Goal: Transaction & Acquisition: Purchase product/service

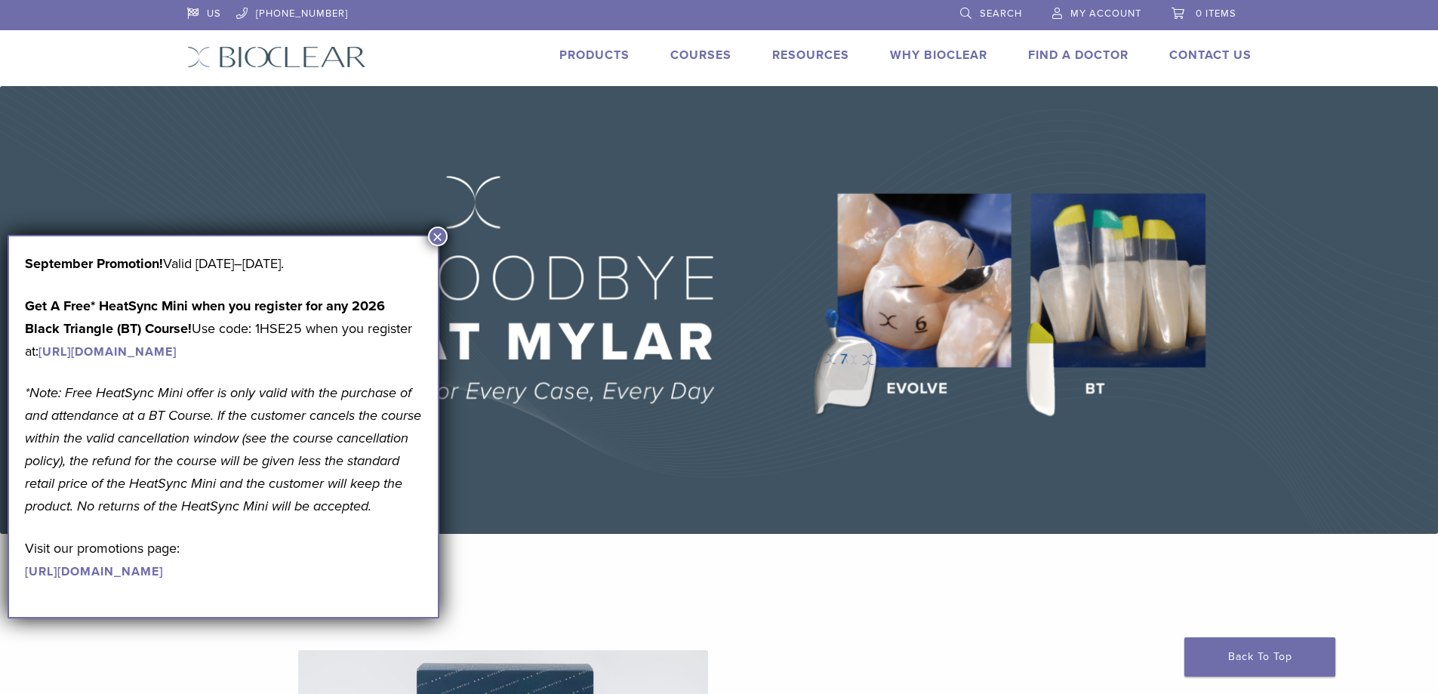
click at [438, 232] on button "×" at bounding box center [438, 236] width 20 height 20
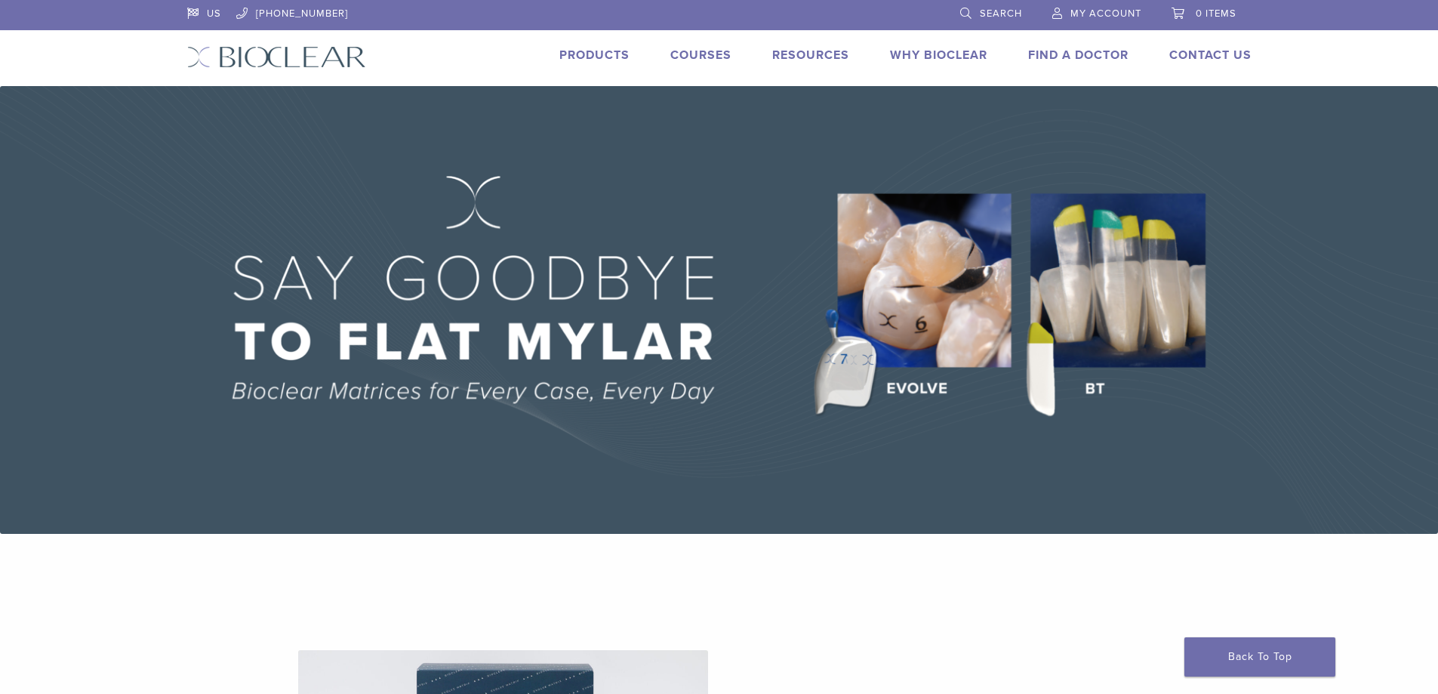
click at [1061, 11] on link "My Account" at bounding box center [1096, 11] width 89 height 23
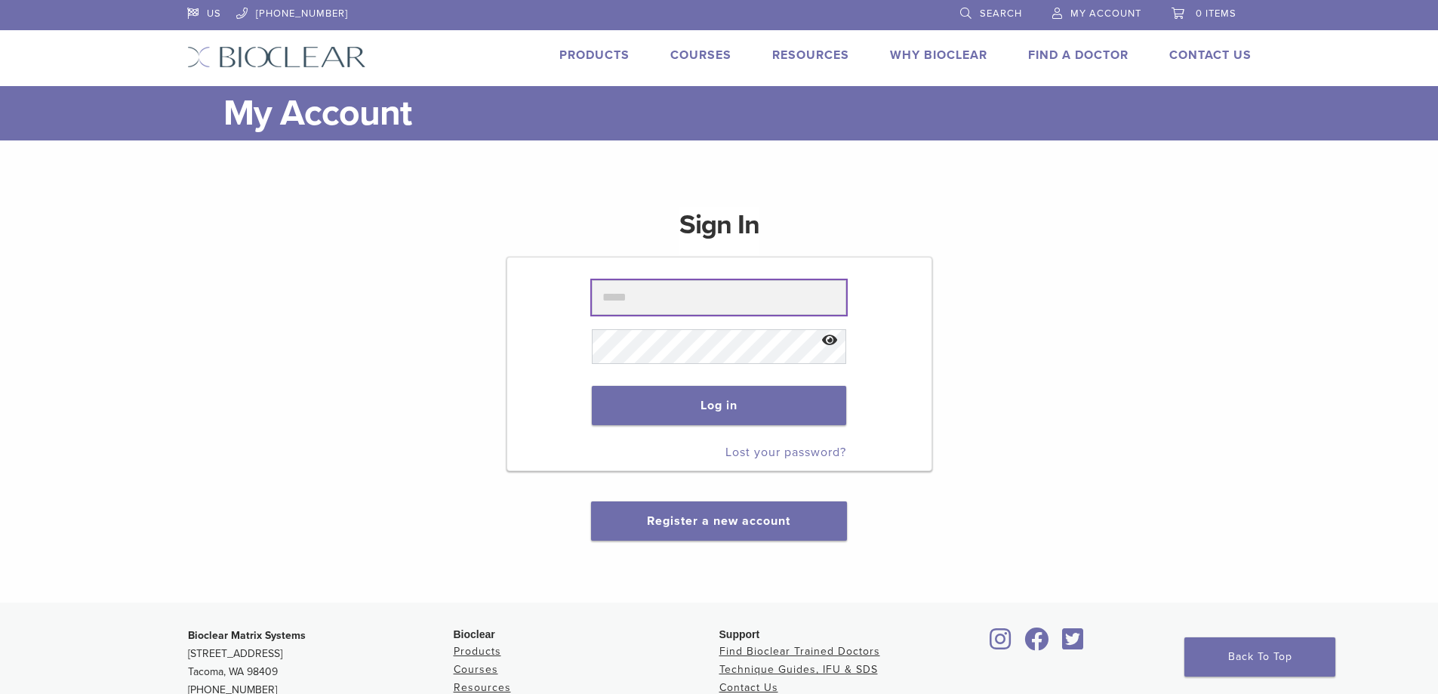
click at [667, 305] on input "text" at bounding box center [719, 297] width 254 height 35
type input "*"
type input "**********"
click at [689, 414] on button "Log in" at bounding box center [719, 405] width 254 height 39
click at [784, 399] on button "Log in" at bounding box center [719, 405] width 254 height 39
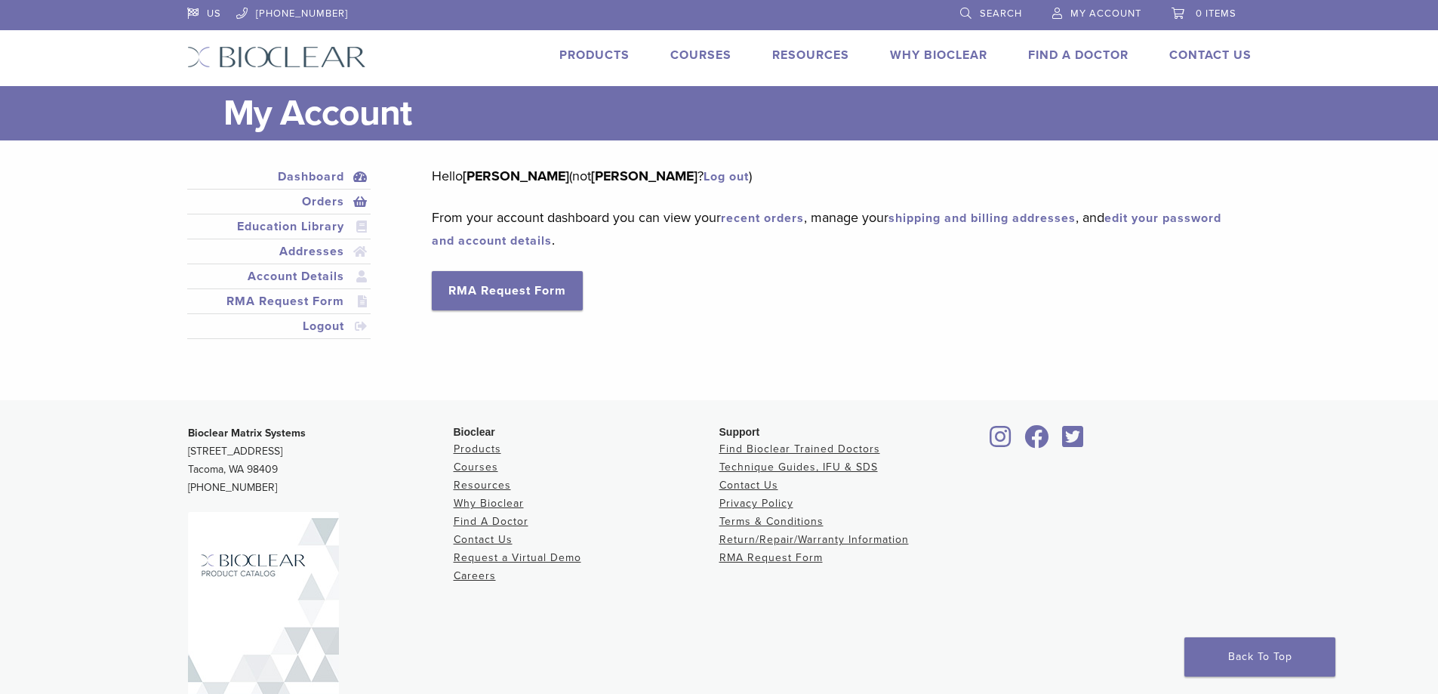
click at [320, 205] on link "Orders" at bounding box center [279, 201] width 178 height 18
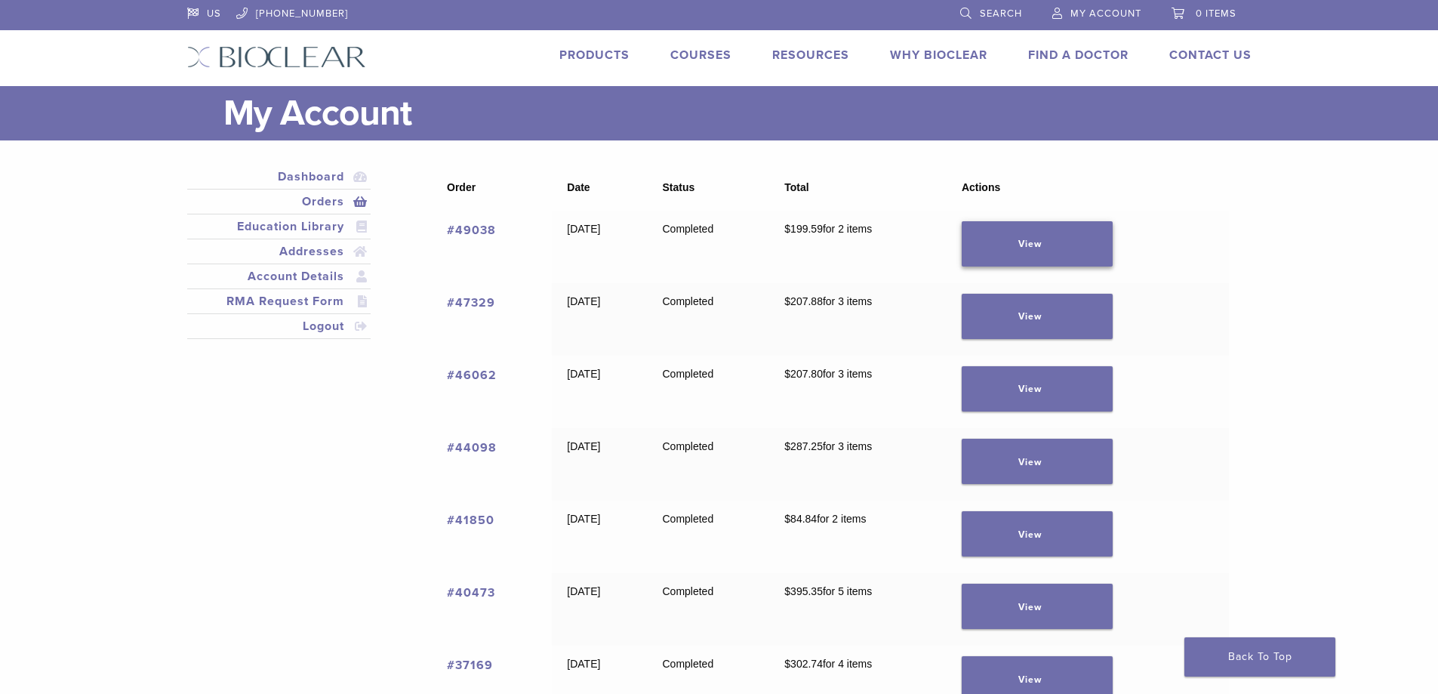
click at [1026, 241] on link "View" at bounding box center [1037, 243] width 151 height 45
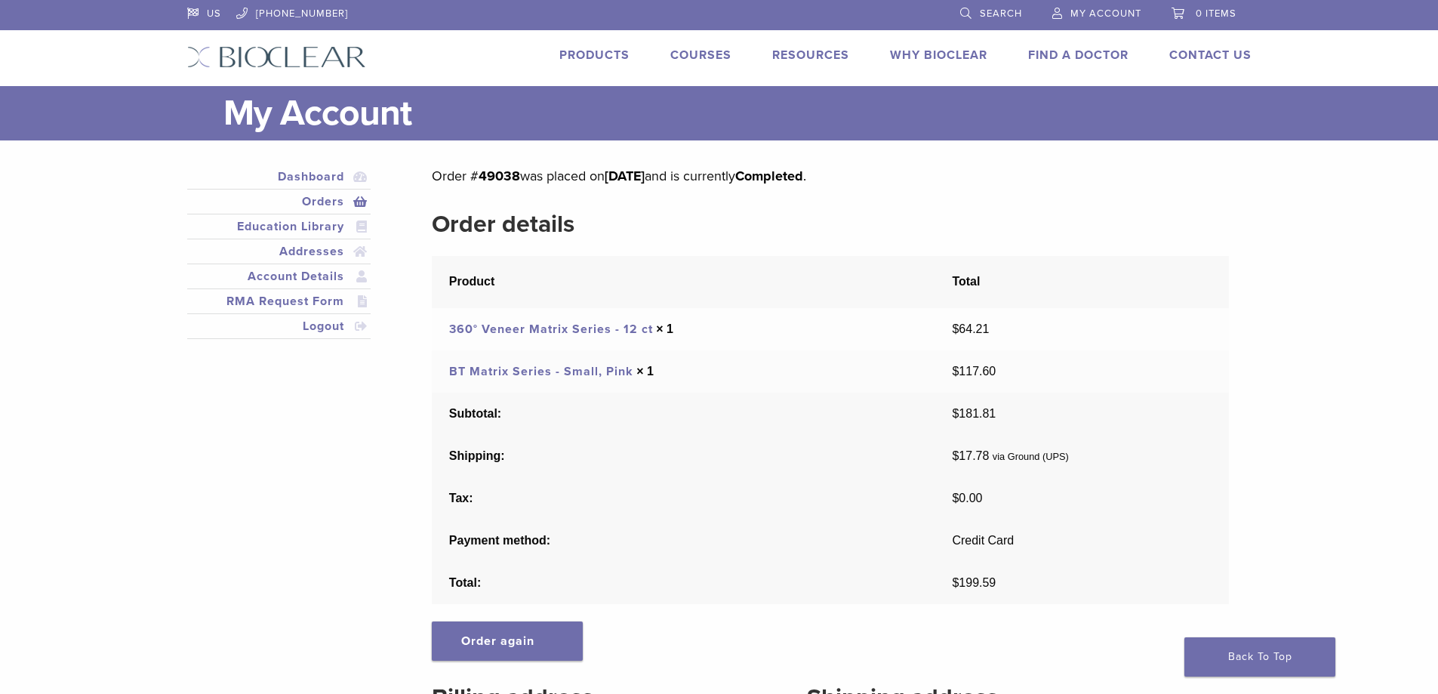
click at [571, 374] on link "BT Matrix Series - Small, Pink" at bounding box center [541, 371] width 184 height 15
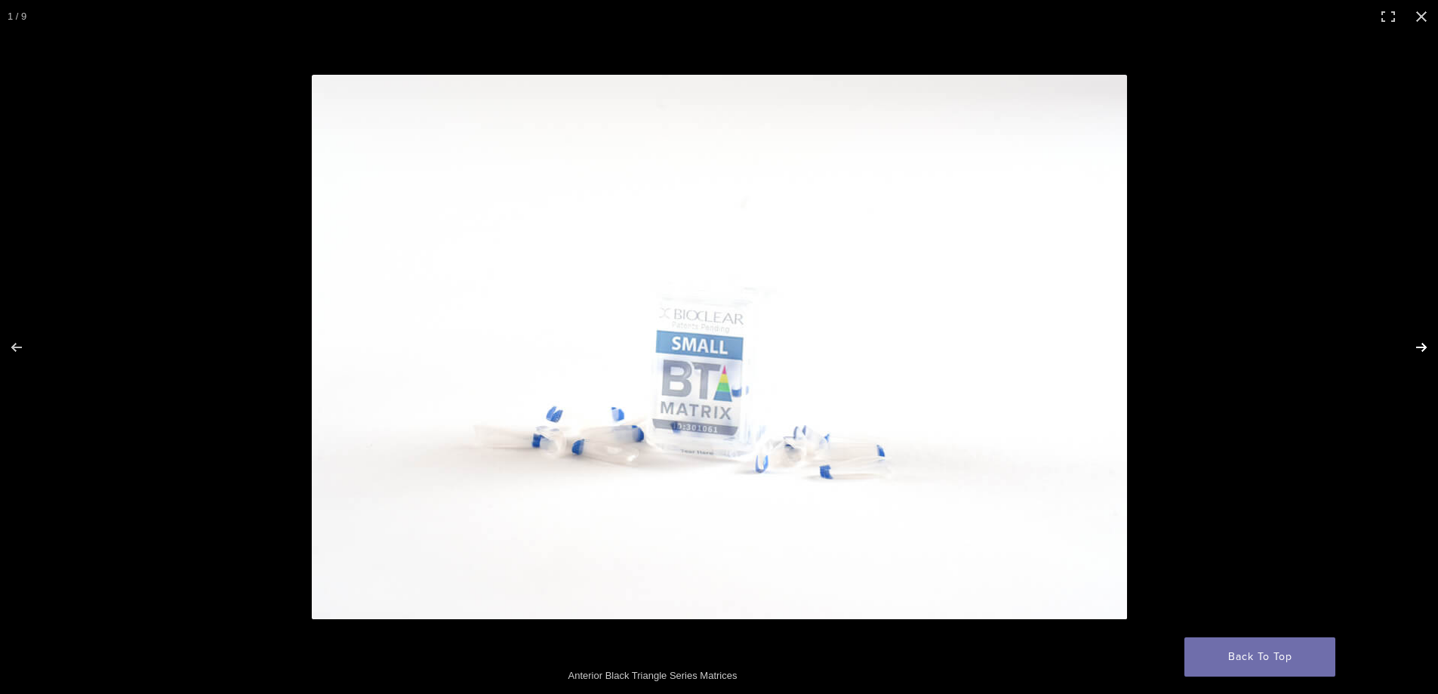
click at [1412, 342] on button "Next (arrow right)" at bounding box center [1411, 346] width 53 height 75
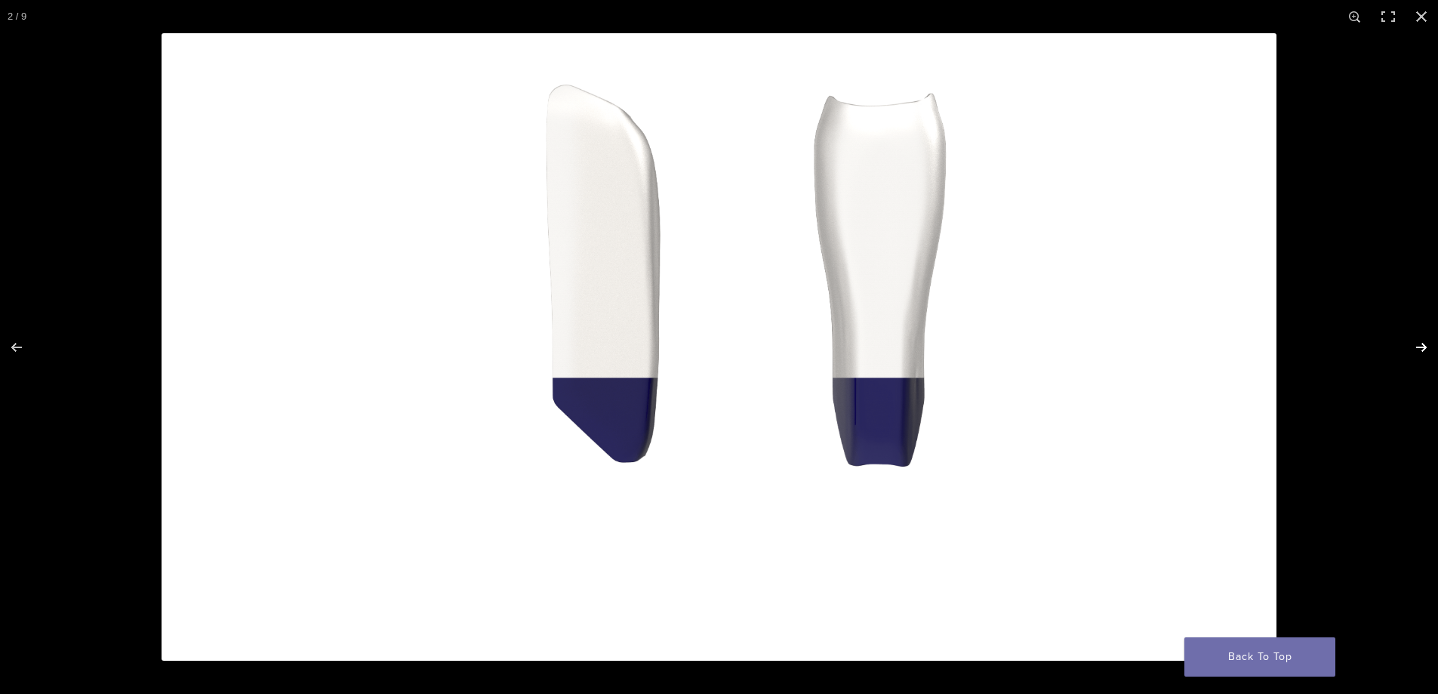
click at [1412, 342] on button "Next (arrow right)" at bounding box center [1411, 346] width 53 height 75
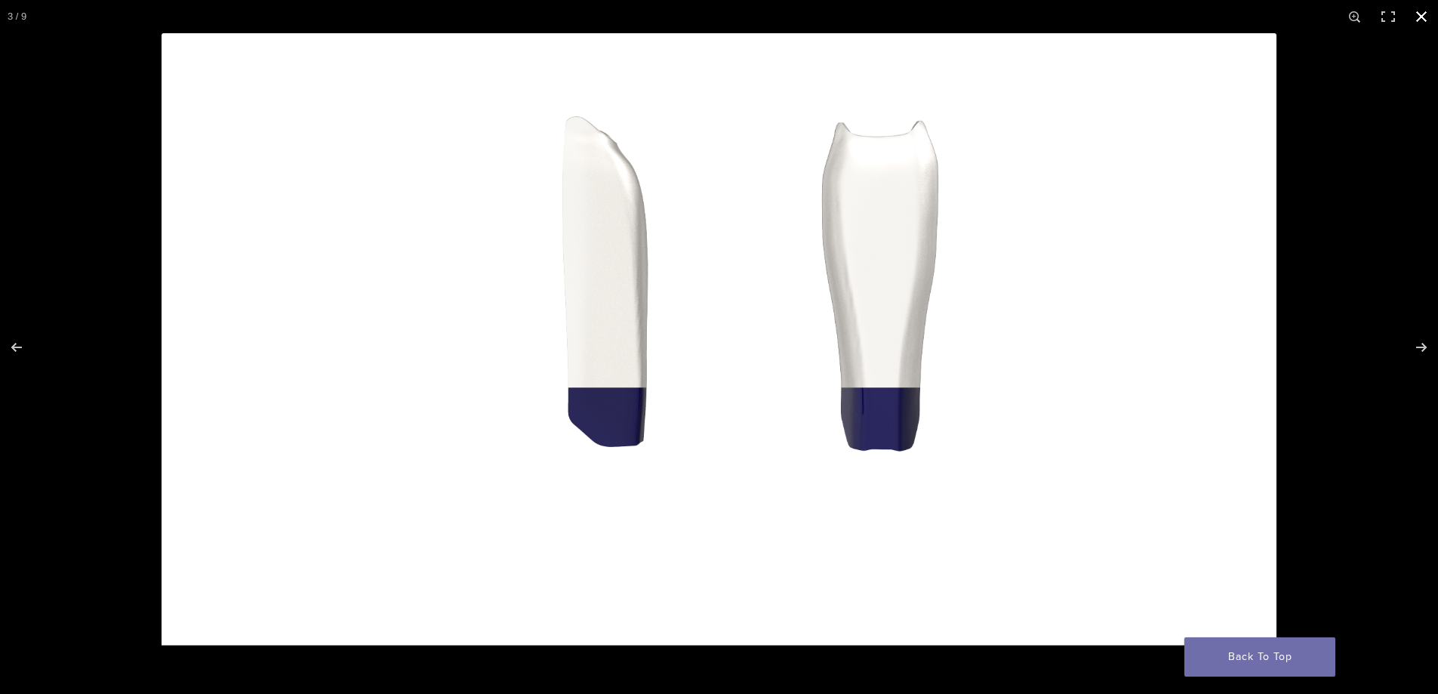
click at [1413, 18] on button "Close (Esc)" at bounding box center [1421, 16] width 33 height 33
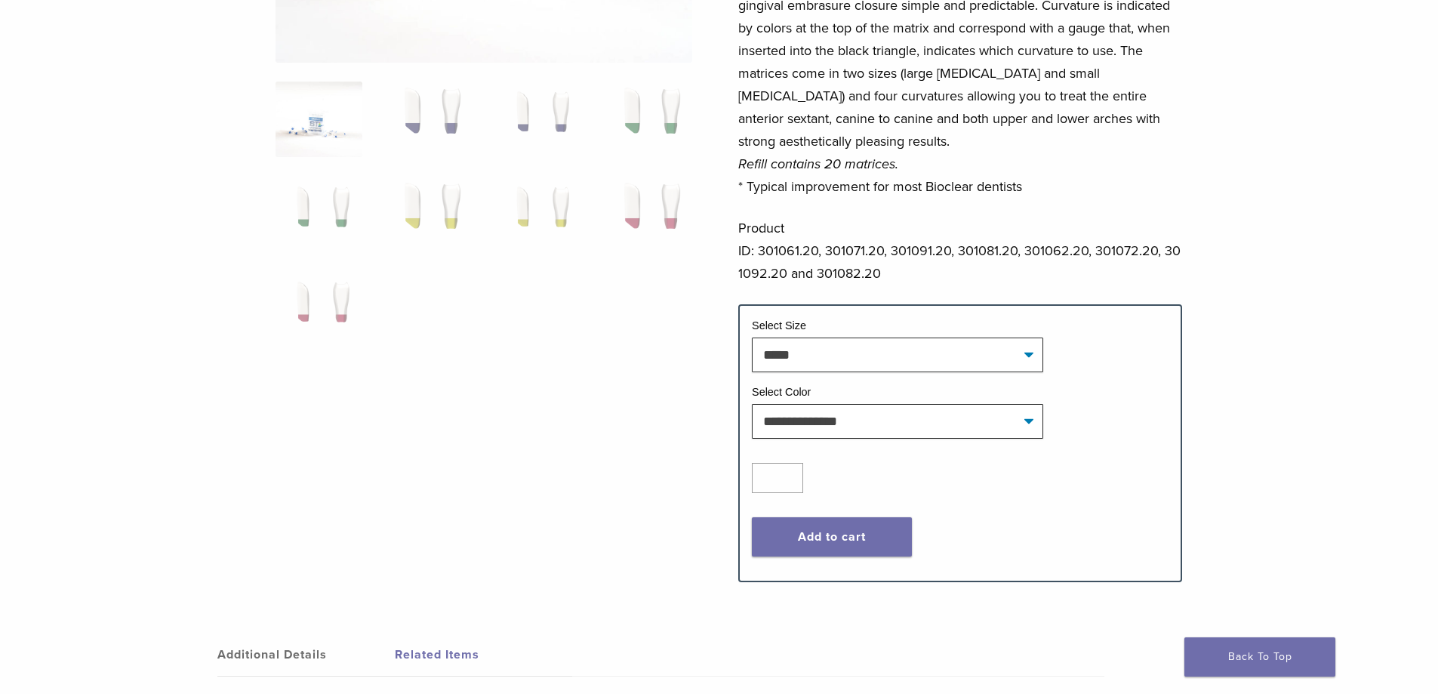
scroll to position [377, 0]
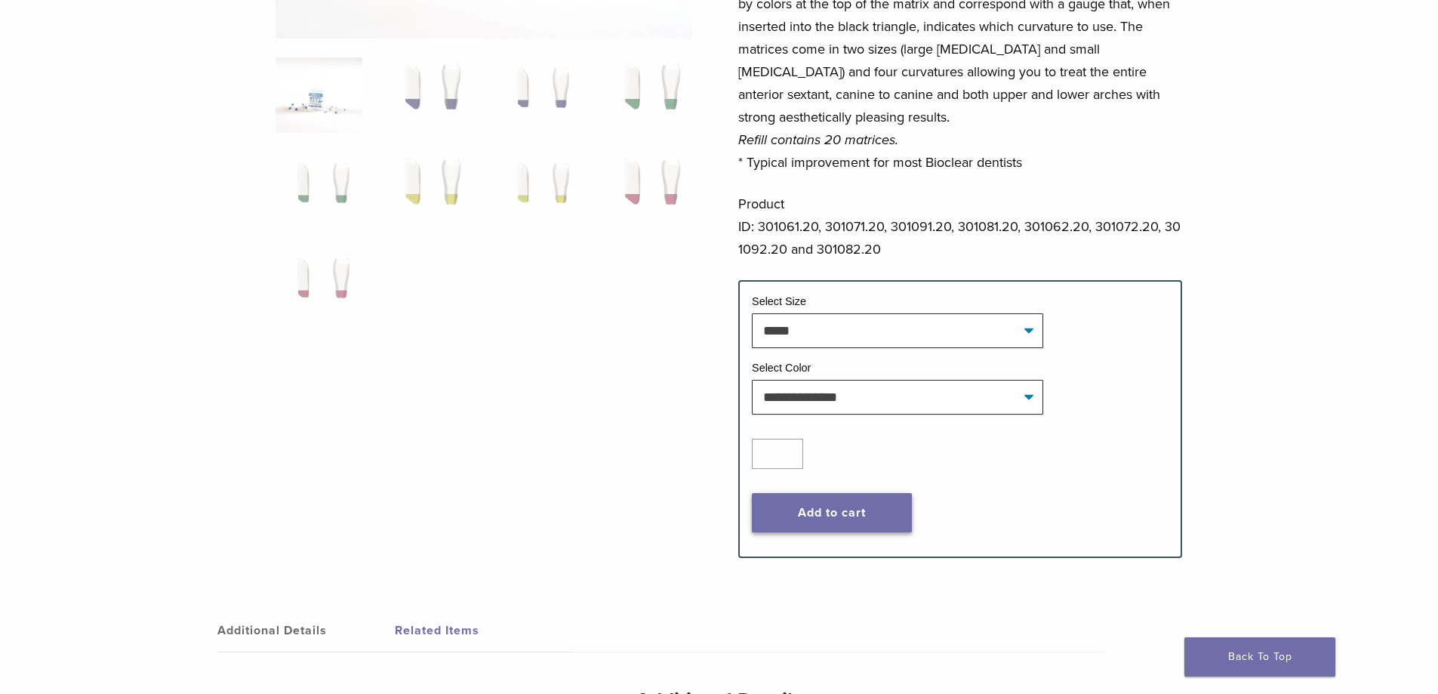
click at [827, 517] on button "Add to cart" at bounding box center [832, 512] width 160 height 39
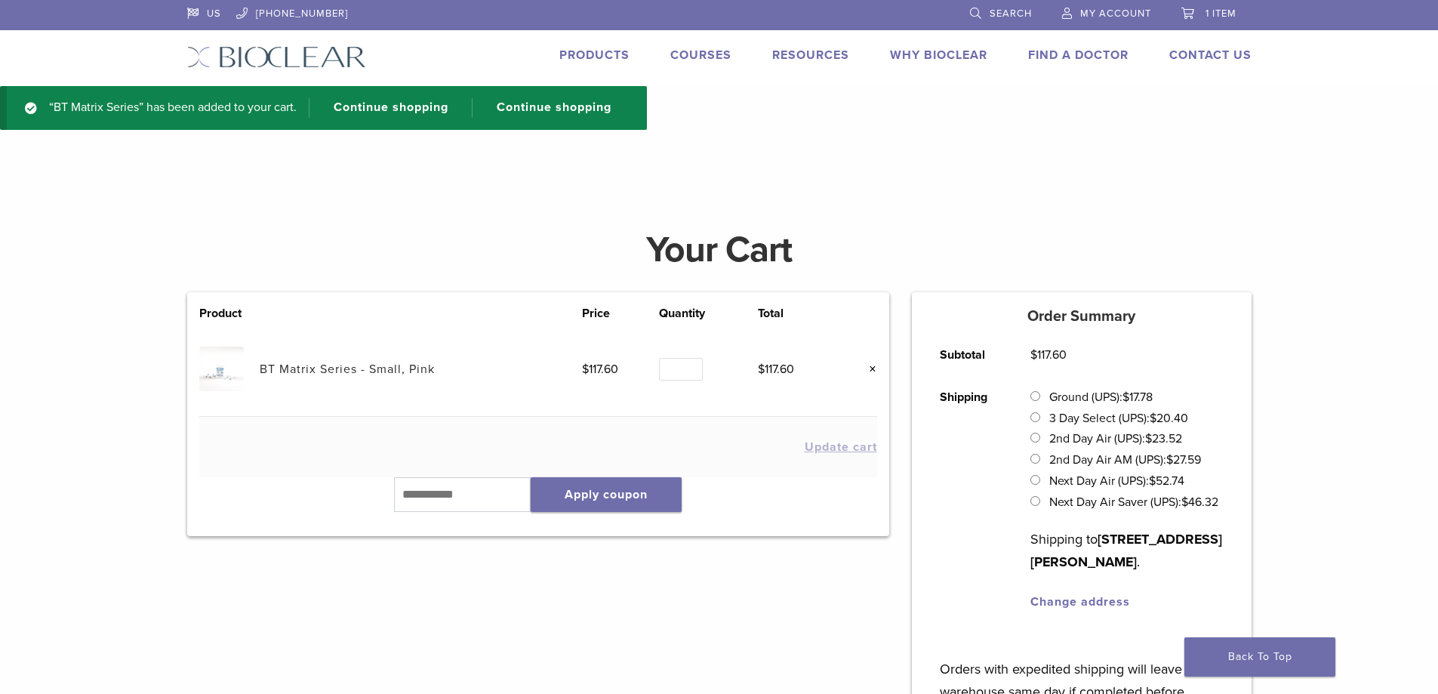
click at [999, 9] on span "Search" at bounding box center [1011, 14] width 42 height 12
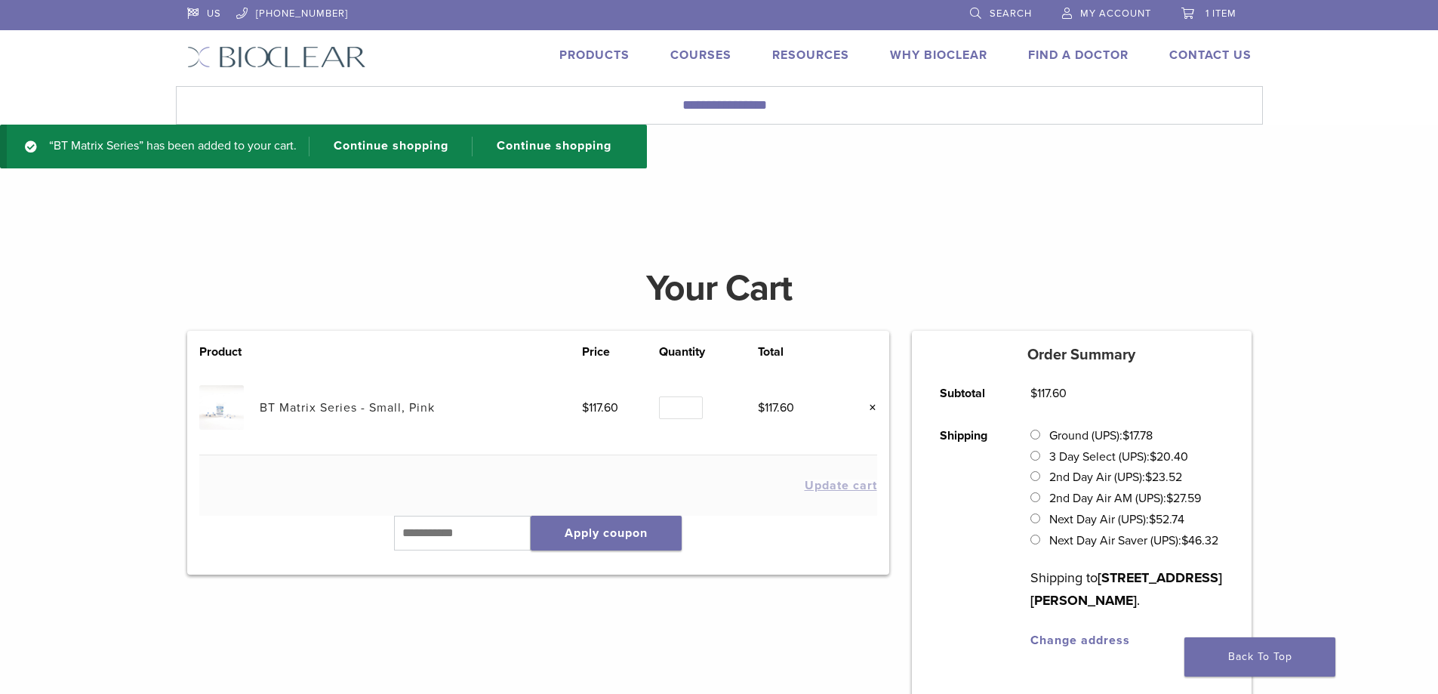
click at [1001, 14] on span "Search" at bounding box center [1011, 14] width 42 height 12
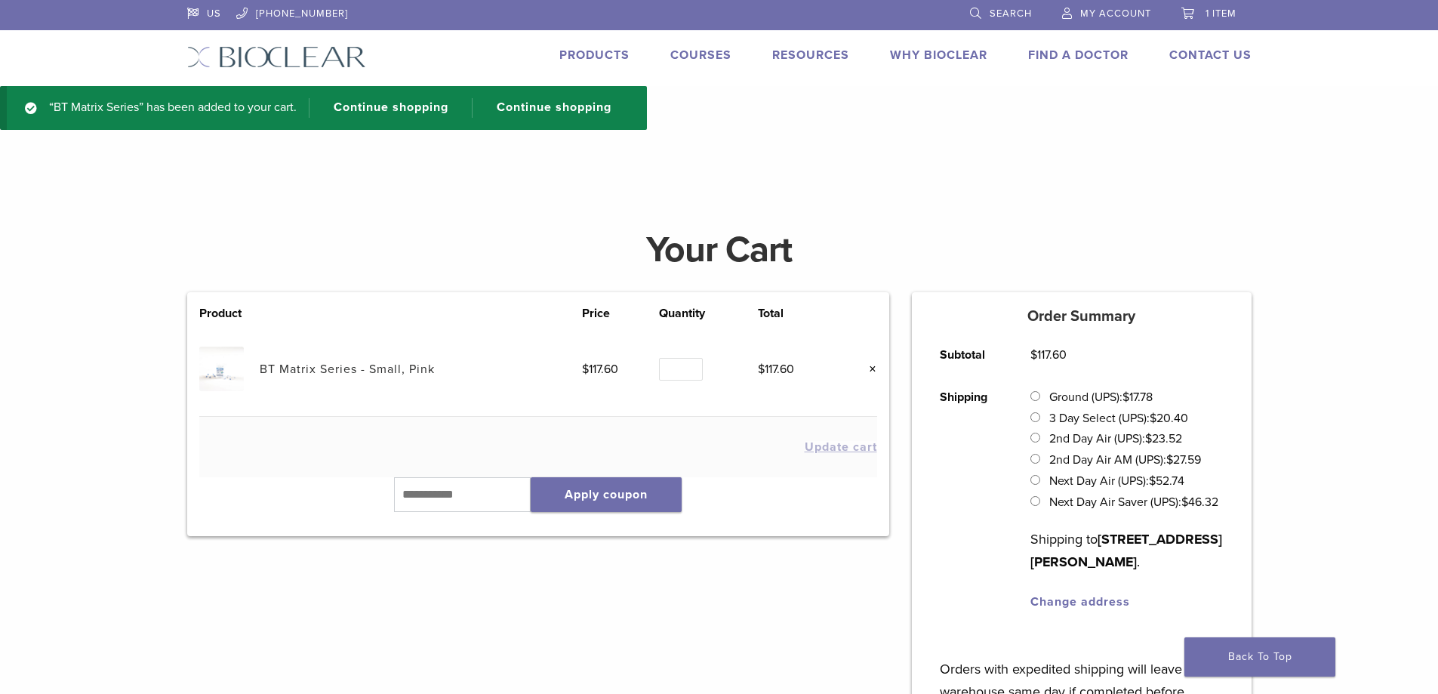
click at [971, 2] on link "Search" at bounding box center [1001, 11] width 62 height 23
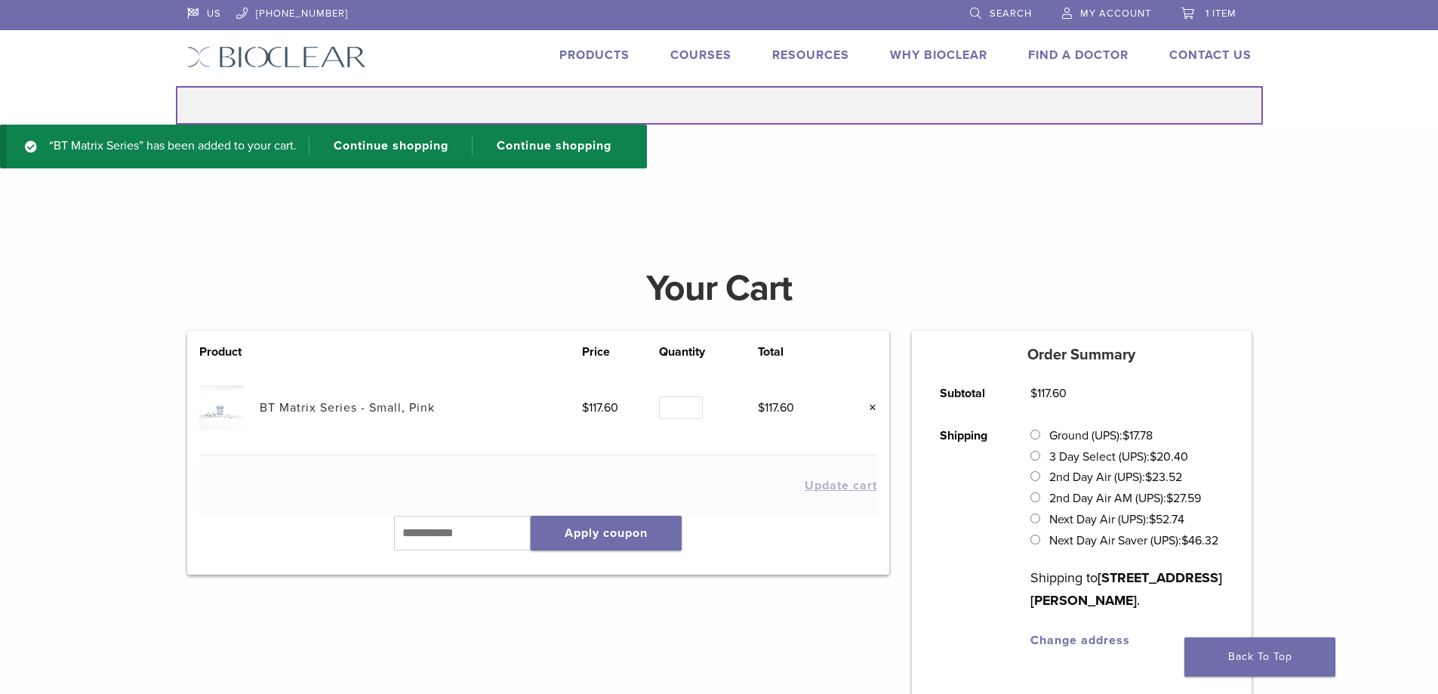
click at [865, 104] on input "Search for:" at bounding box center [719, 105] width 1087 height 38
type input "**********"
click at [175, 85] on button "Search" at bounding box center [175, 85] width 1 height 1
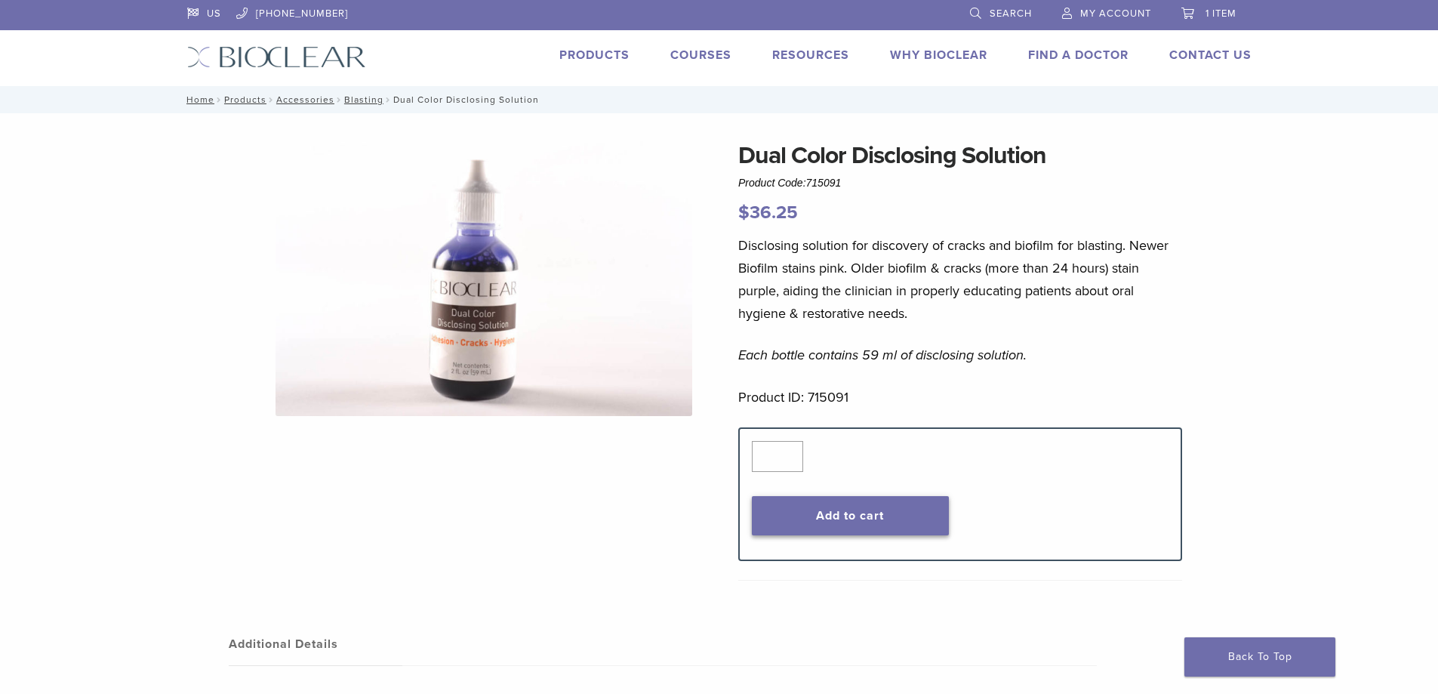
click at [866, 503] on button "Add to cart" at bounding box center [850, 515] width 197 height 39
click at [790, 446] on input "*" at bounding box center [777, 456] width 51 height 30
type input "*"
click at [789, 451] on input "*" at bounding box center [777, 456] width 51 height 30
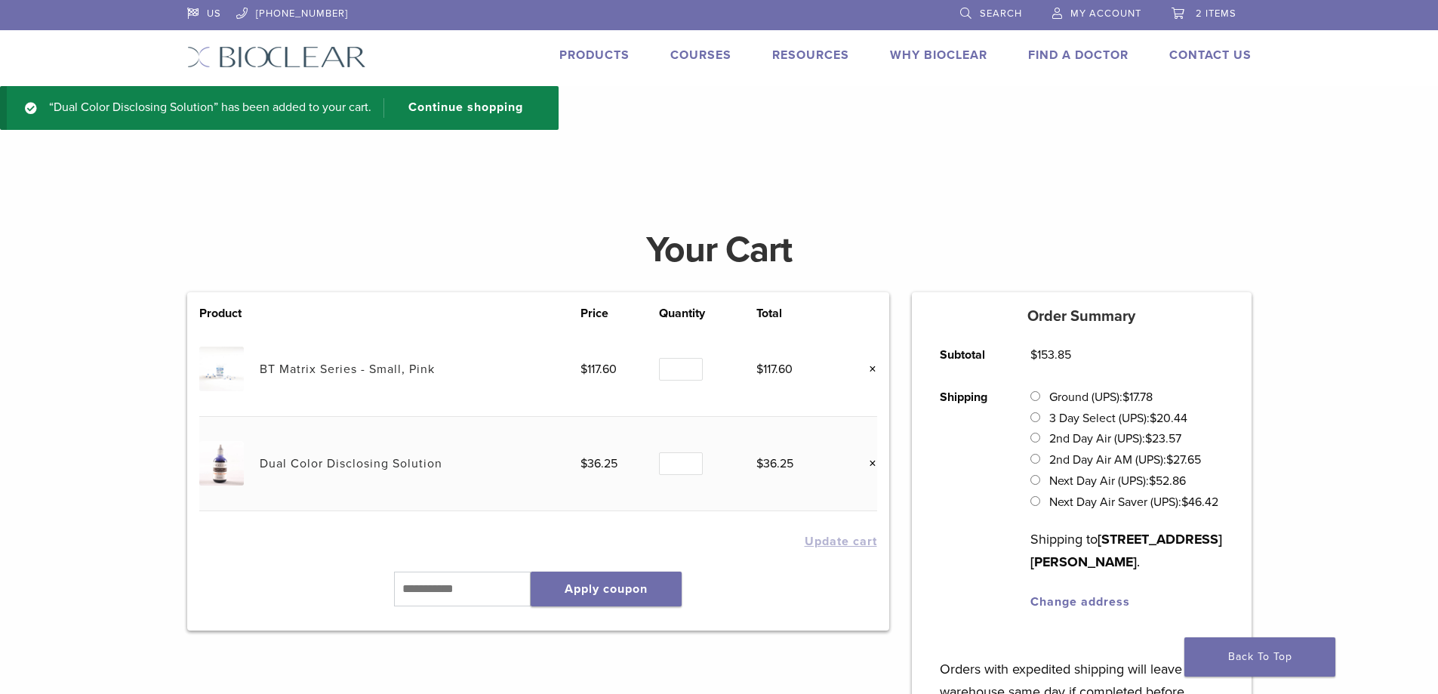
click at [1211, 8] on span "2 items" at bounding box center [1216, 14] width 41 height 12
click at [681, 460] on input "*" at bounding box center [681, 463] width 44 height 23
type input "*"
click at [690, 460] on input "*" at bounding box center [681, 463] width 44 height 23
click at [855, 542] on button "Update cart" at bounding box center [841, 541] width 72 height 12
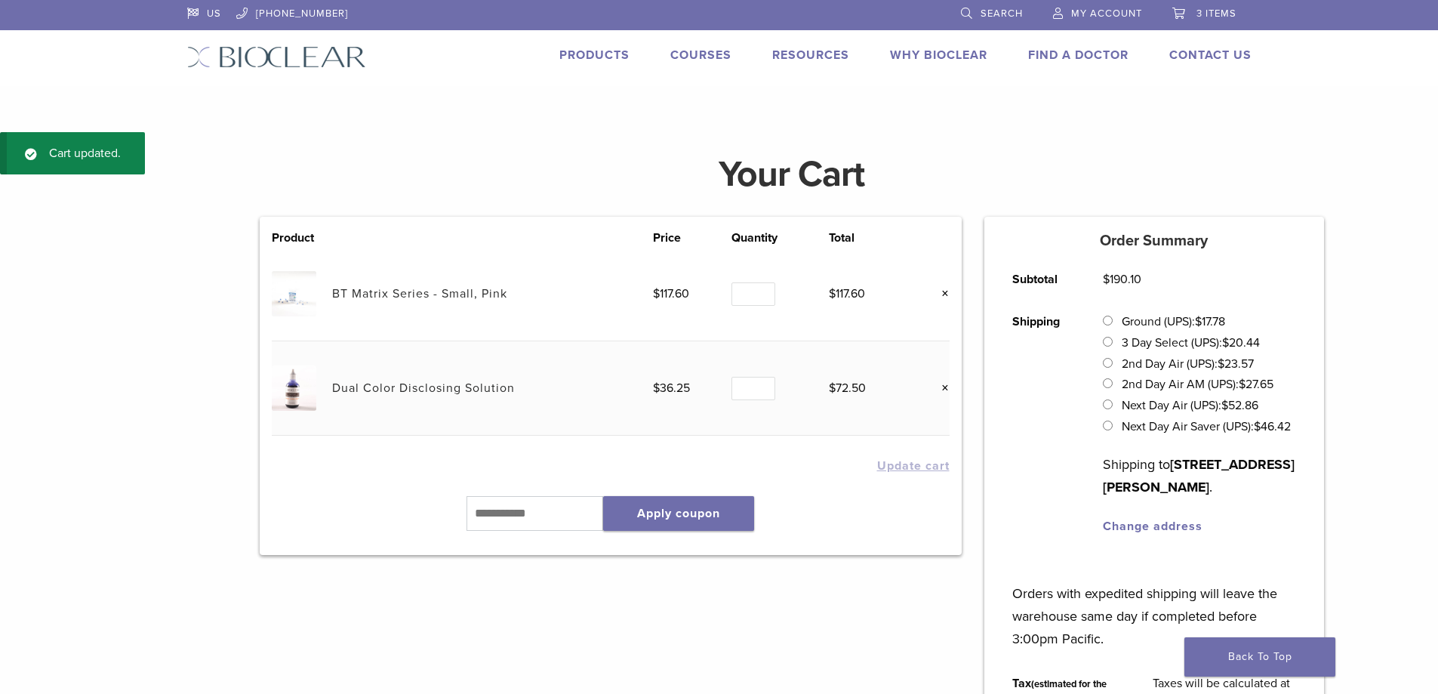
click at [1201, 11] on span "3 items" at bounding box center [1216, 14] width 40 height 12
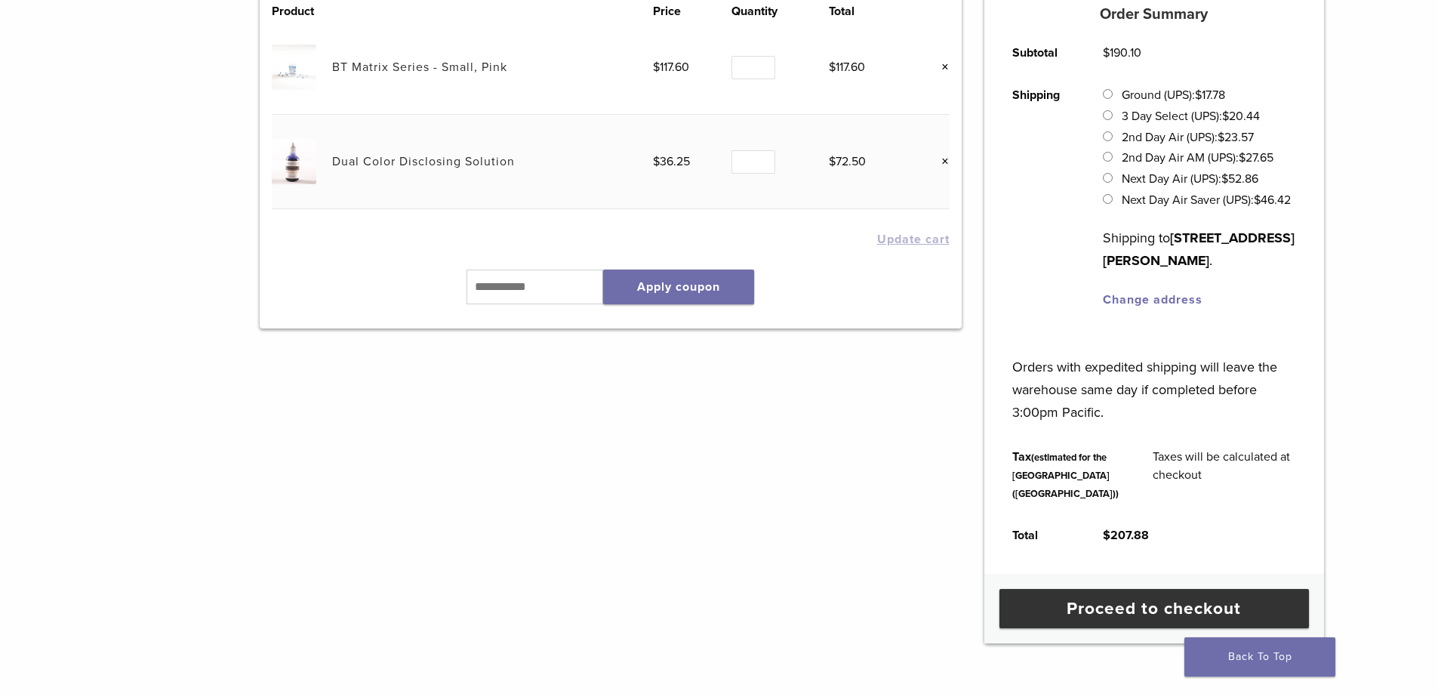
scroll to position [302, 0]
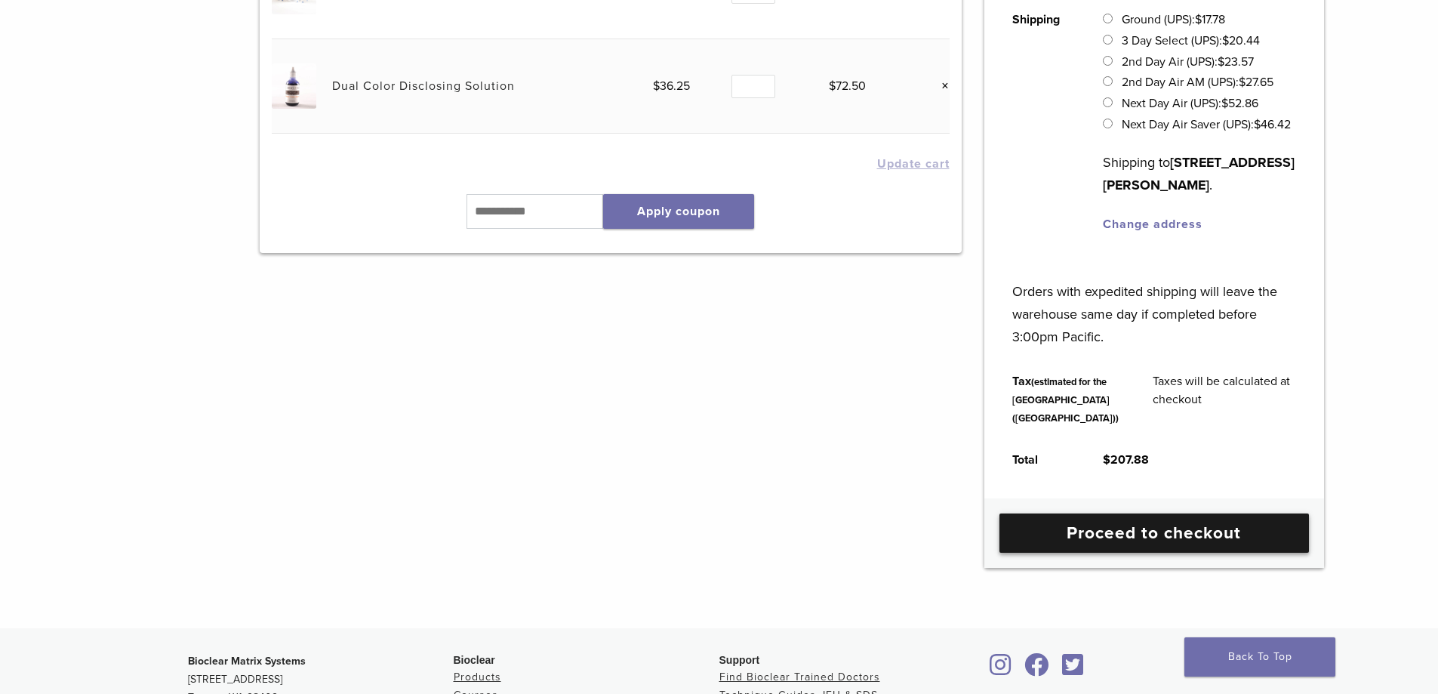
click at [1119, 553] on link "Proceed to checkout" at bounding box center [1153, 532] width 309 height 39
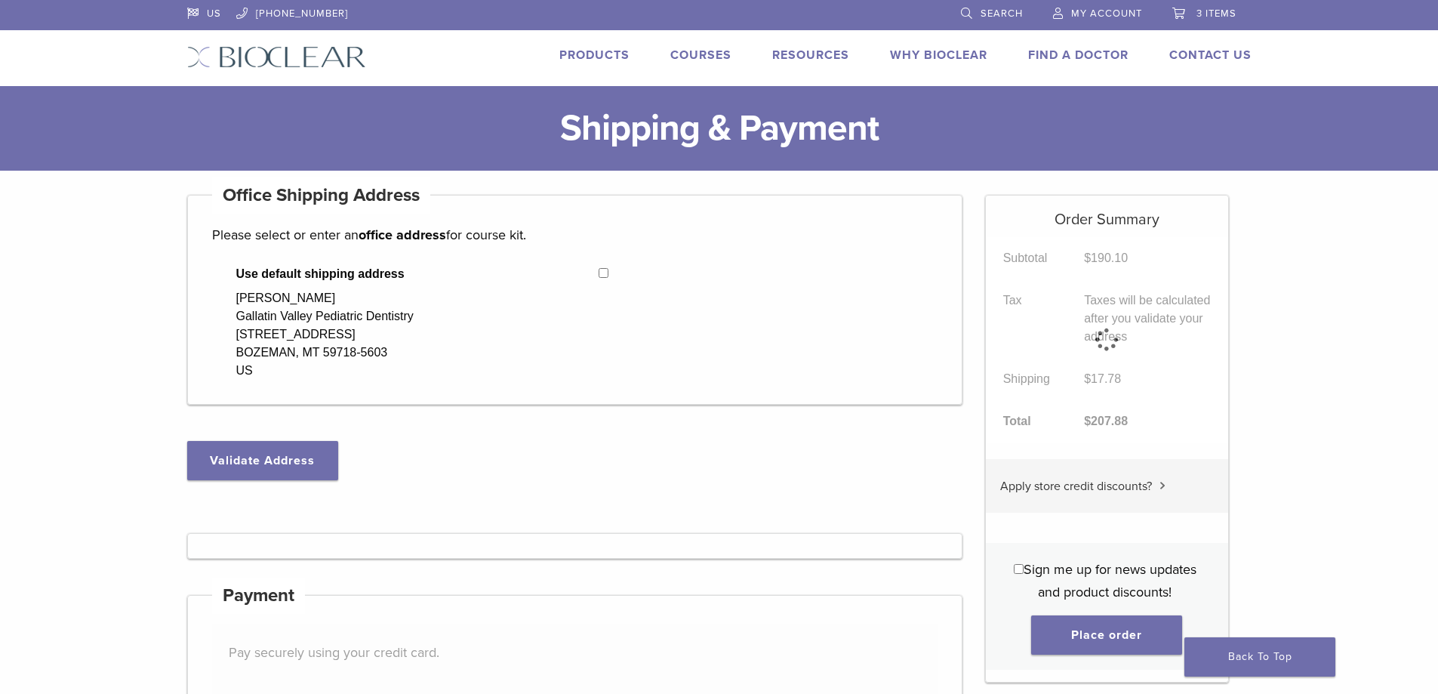
select select "**"
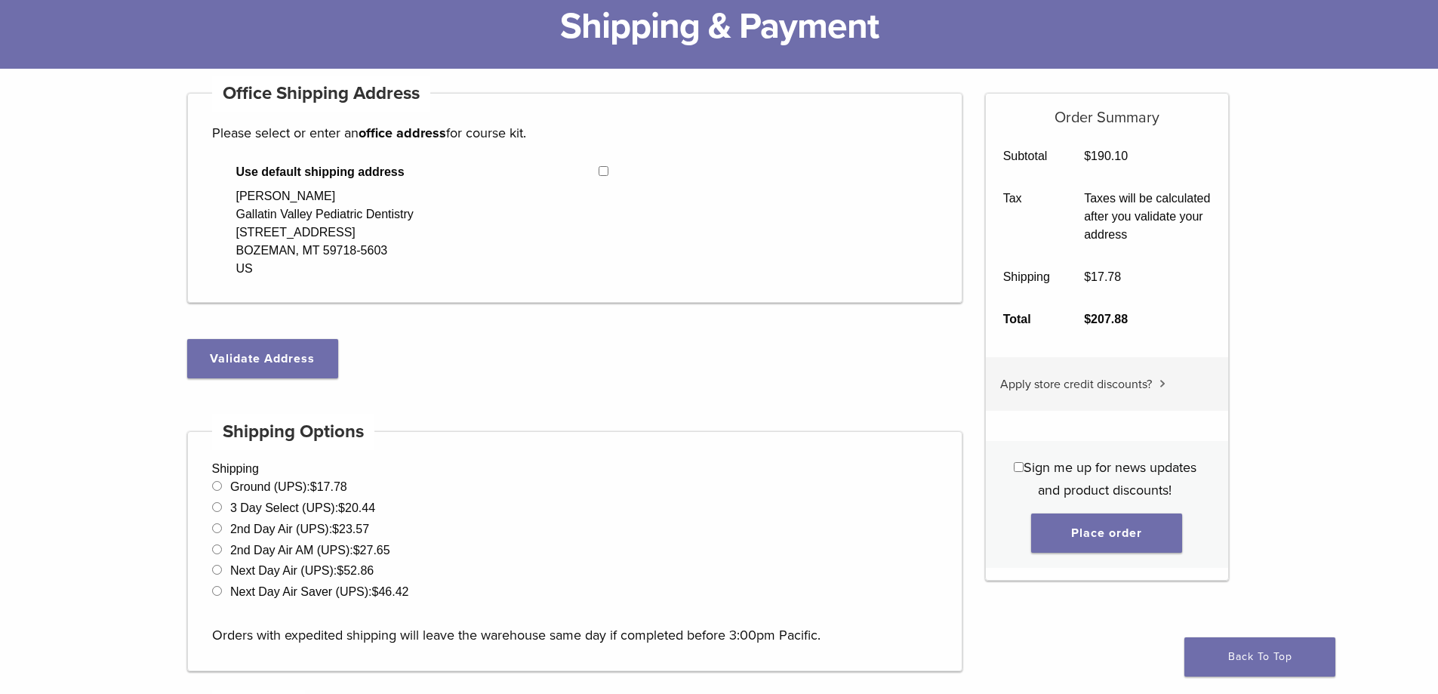
scroll to position [75, 0]
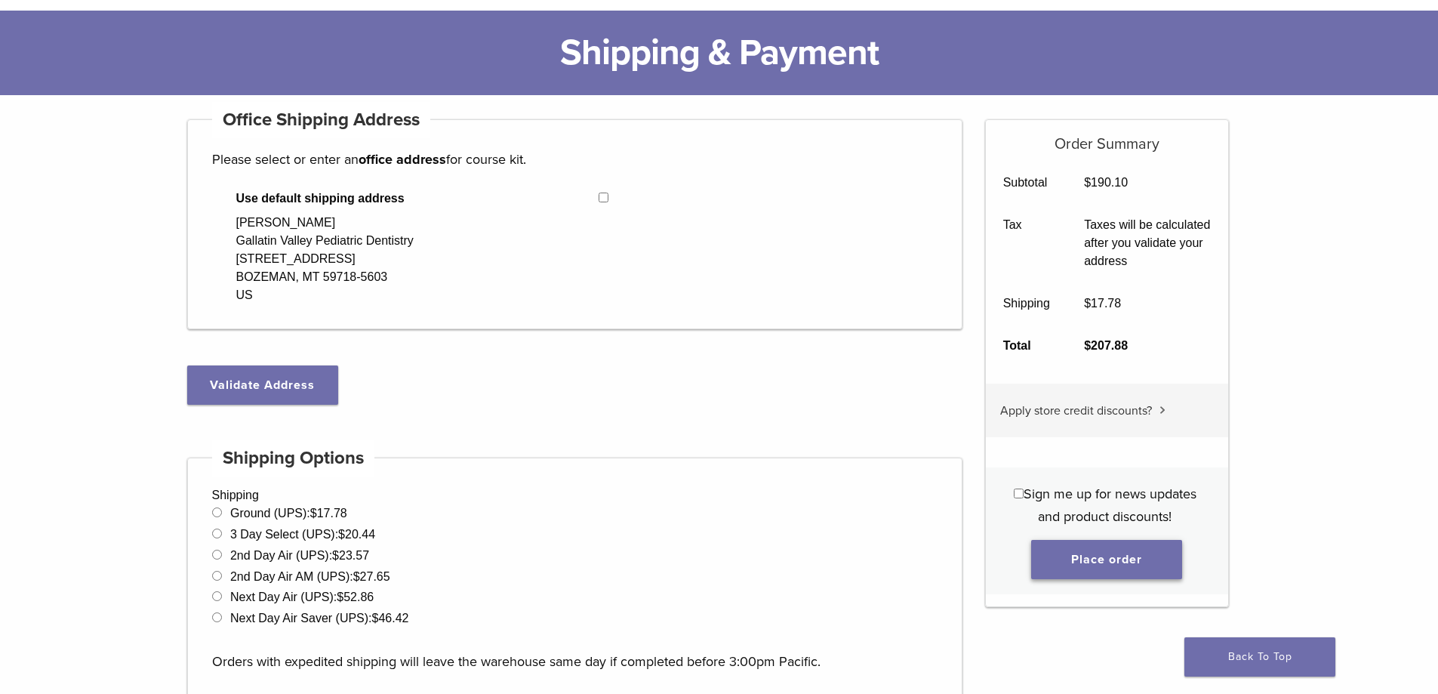
click at [1139, 556] on button "Place order" at bounding box center [1106, 559] width 151 height 39
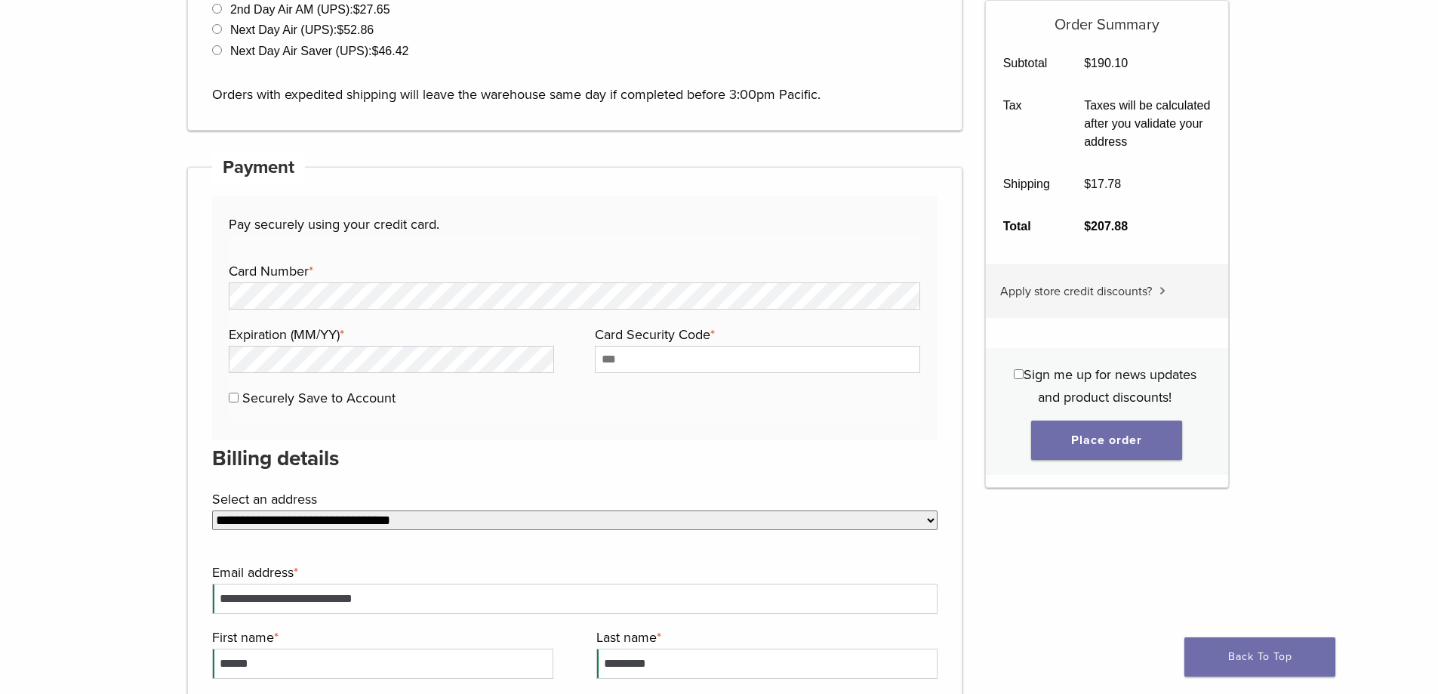
scroll to position [723, 0]
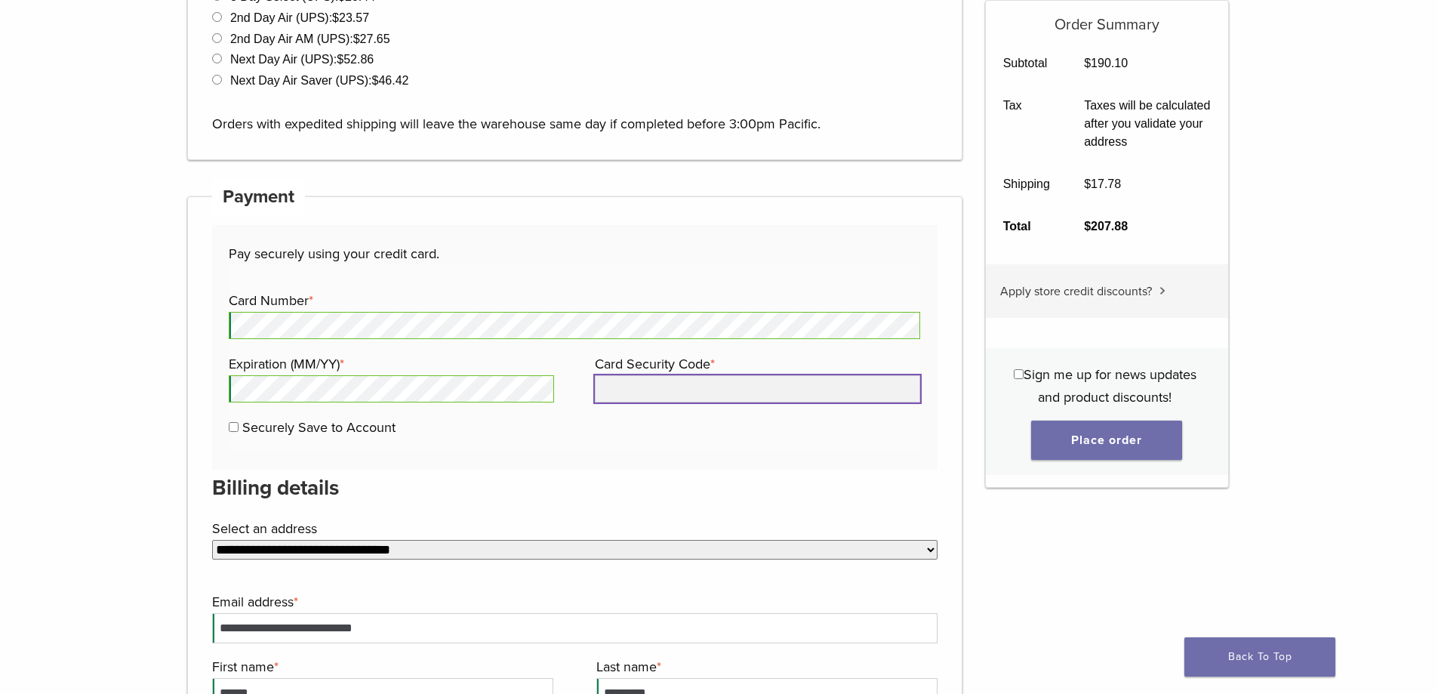
click at [617, 389] on input "Card Security Code *" at bounding box center [757, 388] width 325 height 27
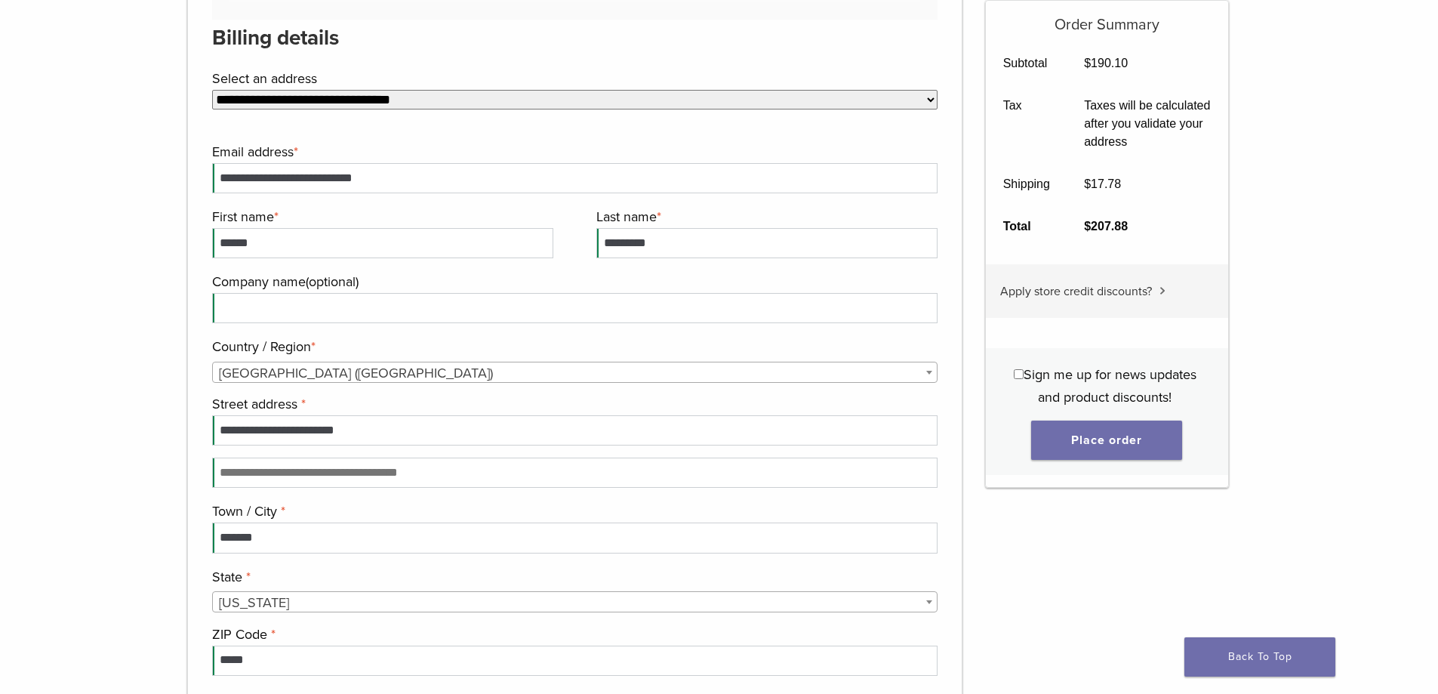
scroll to position [945, 0]
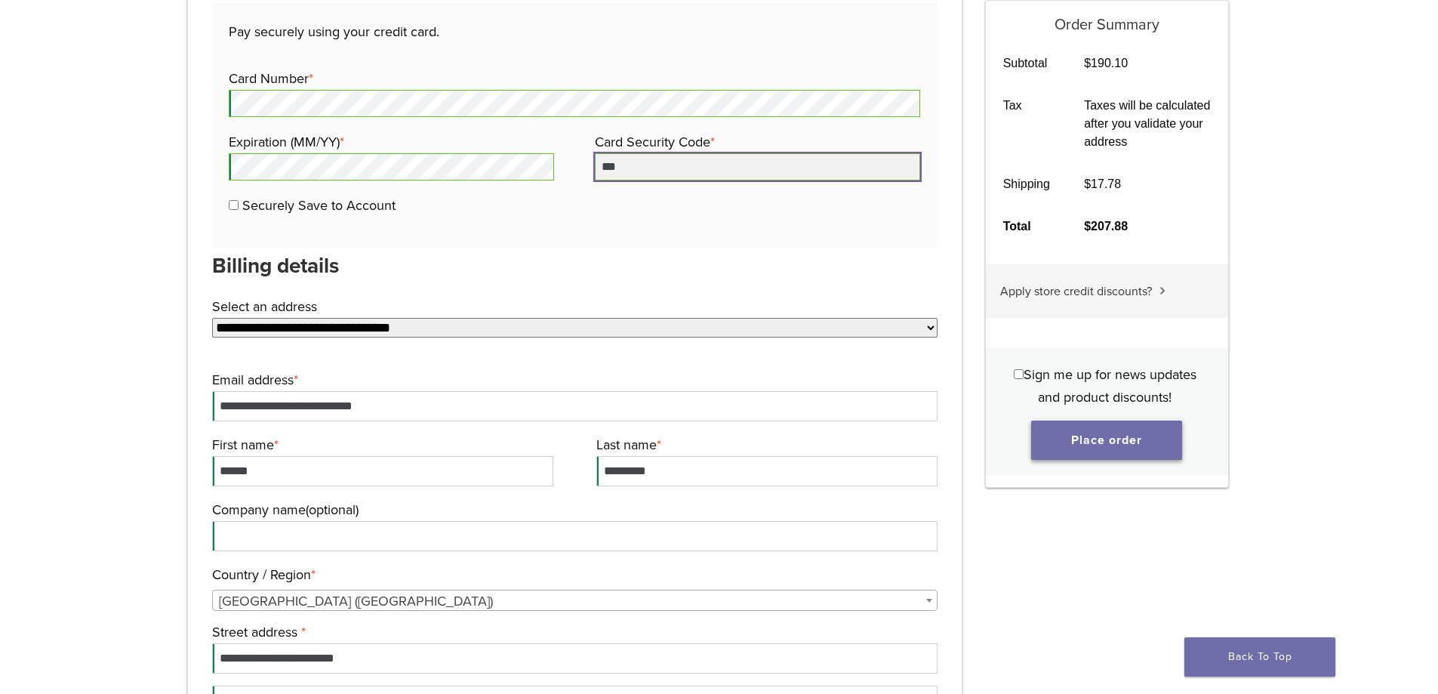
type input "***"
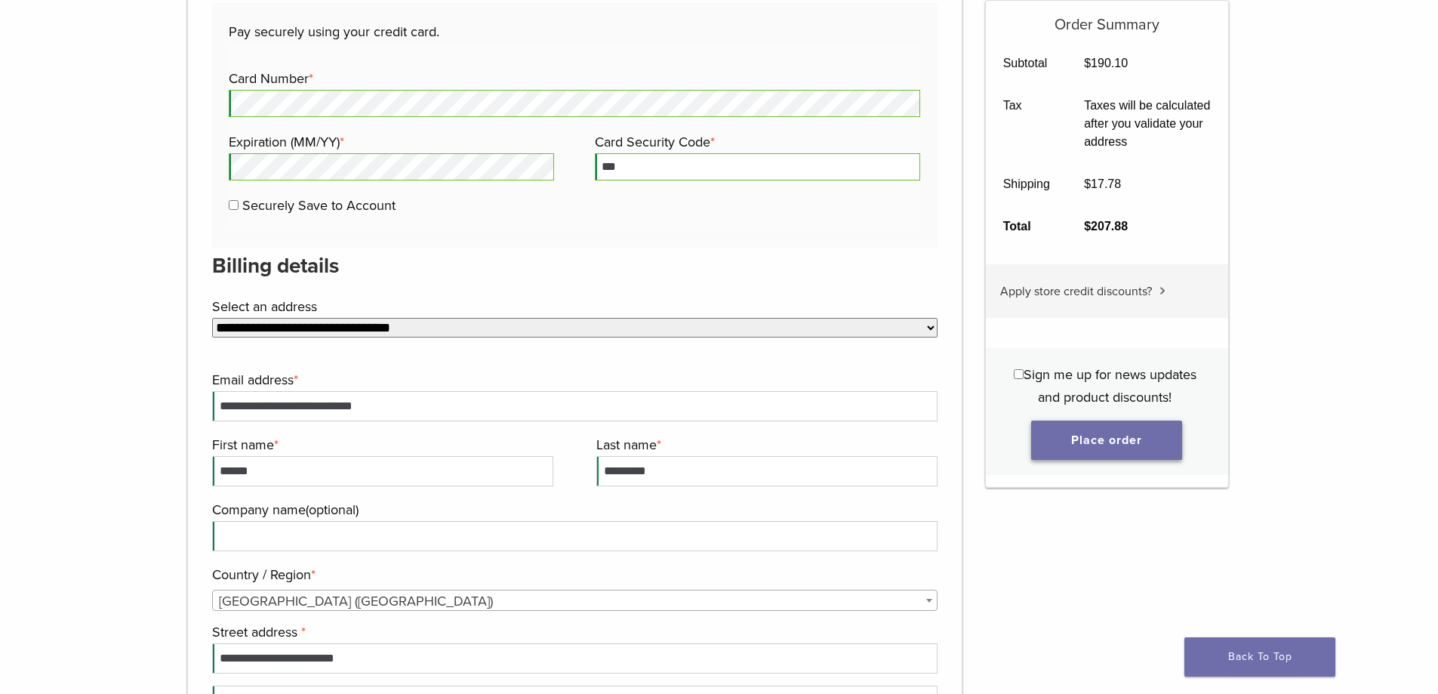
click at [1090, 440] on button "Place order" at bounding box center [1106, 439] width 151 height 39
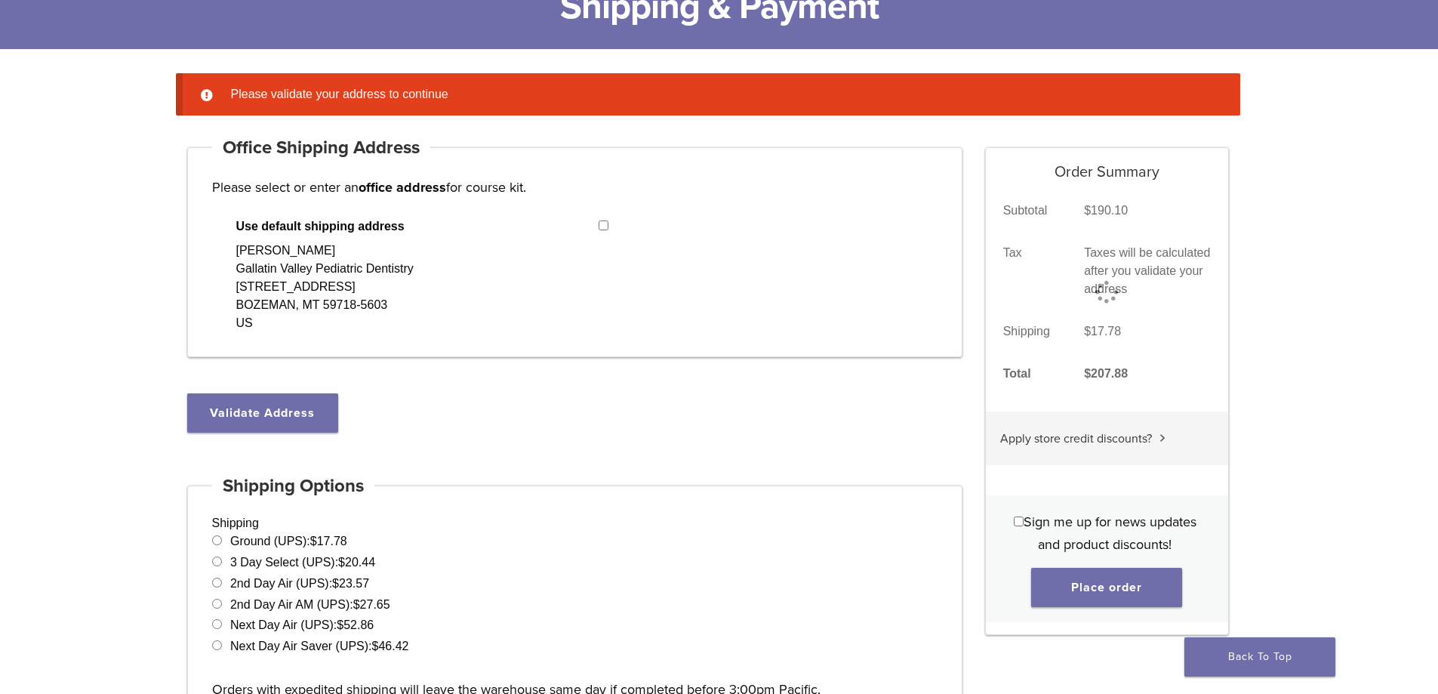
scroll to position [119, 0]
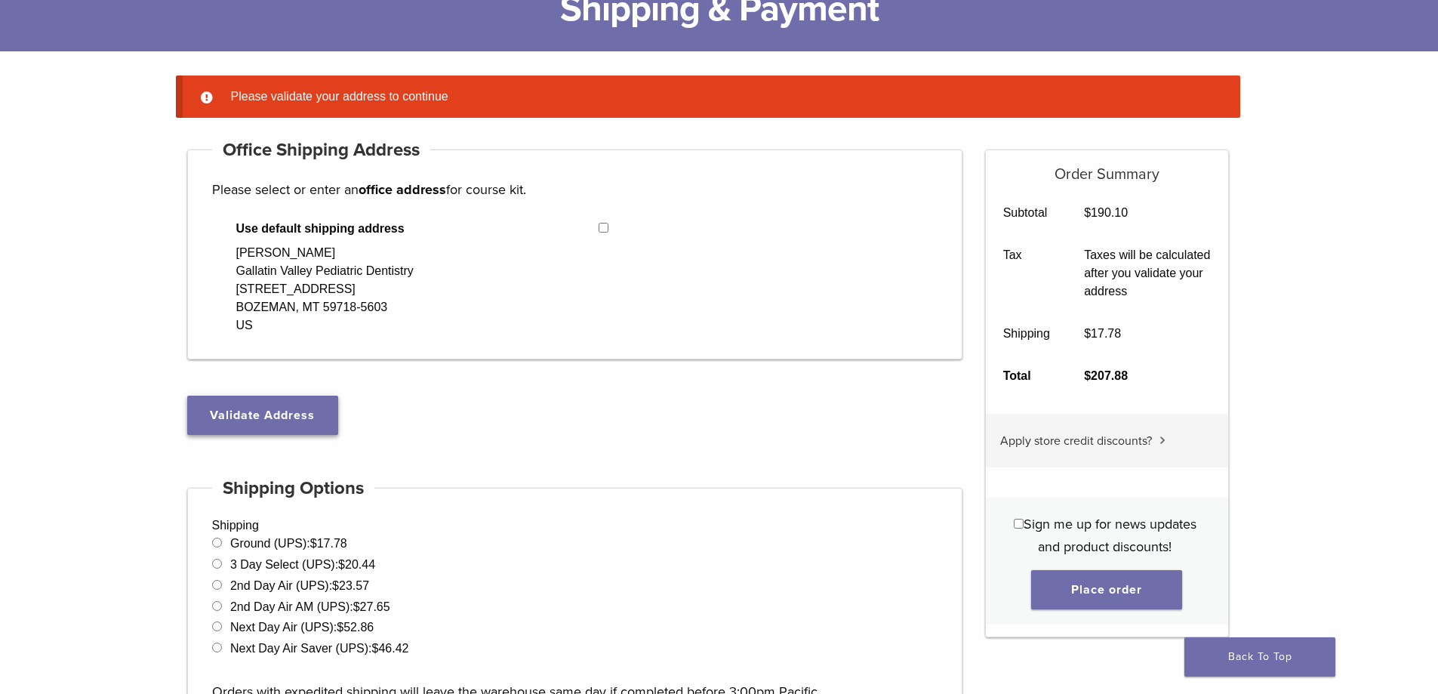
click at [303, 410] on button "Validate Address" at bounding box center [262, 415] width 151 height 39
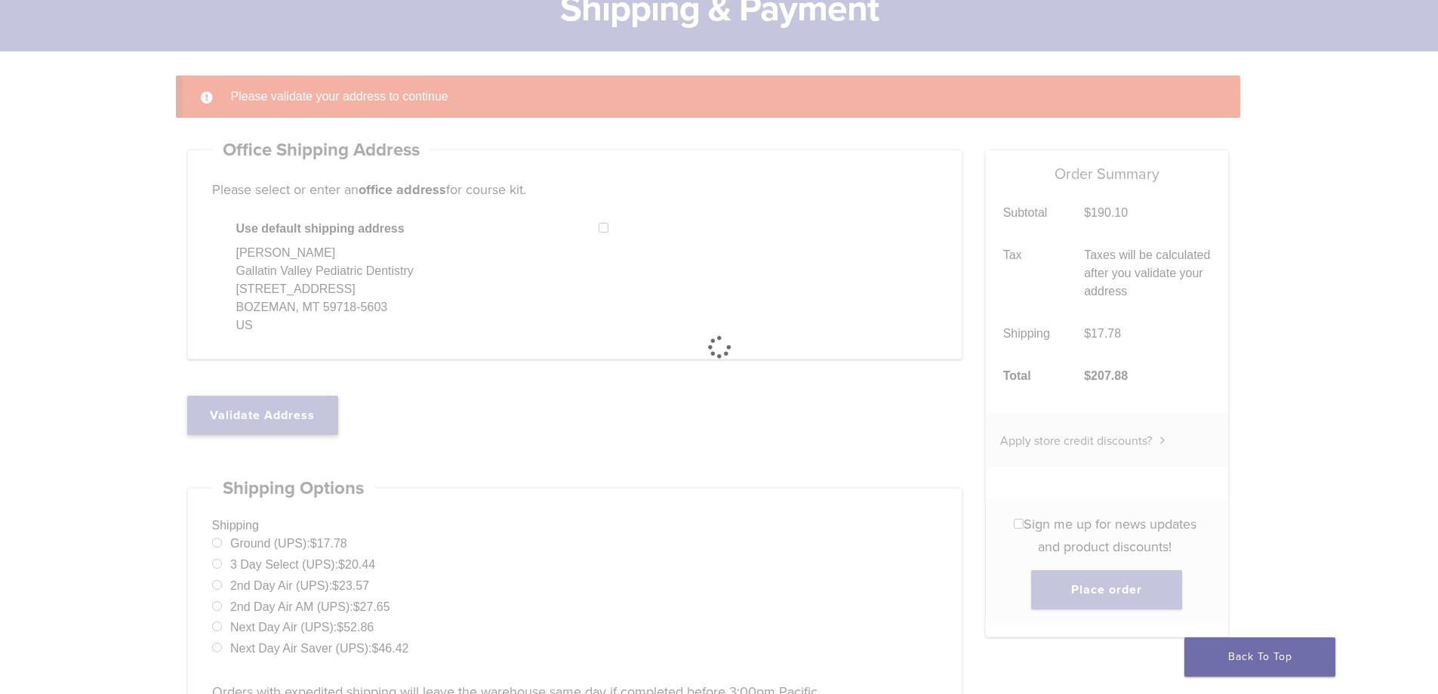
select select "**"
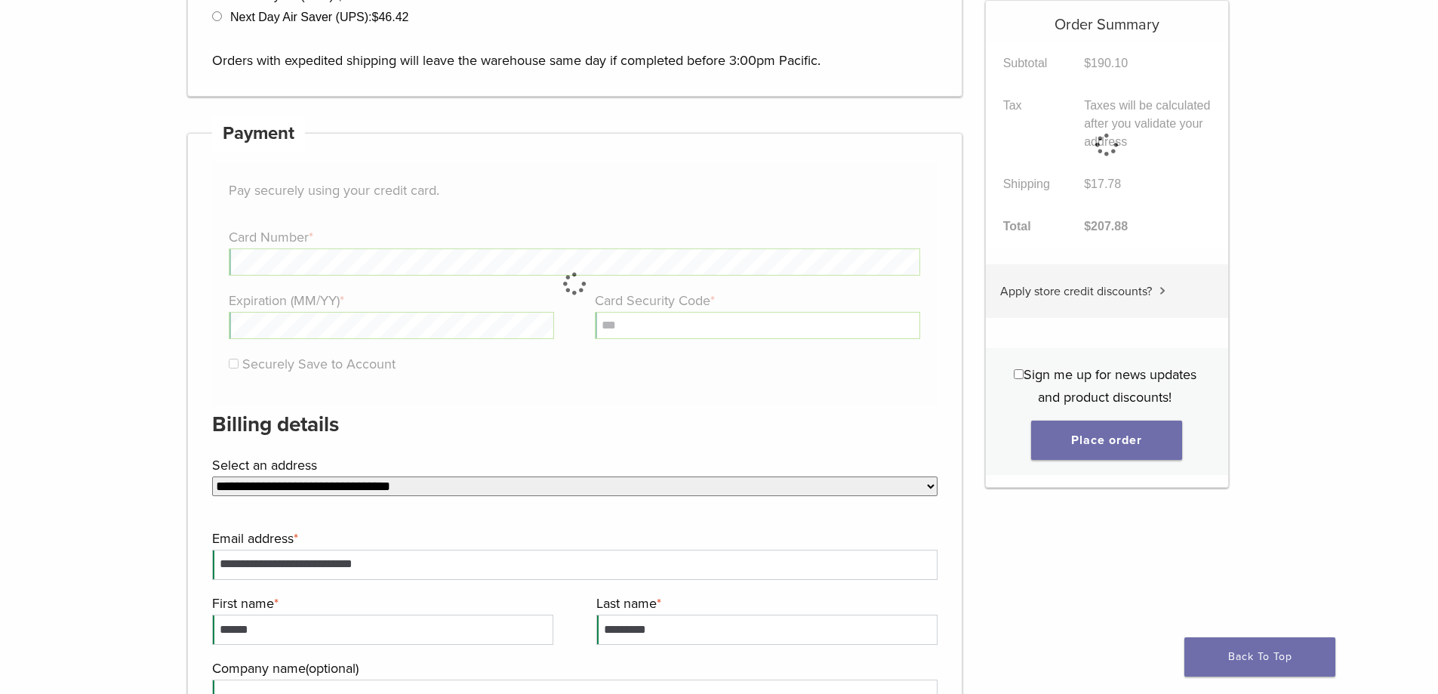
scroll to position [723, 0]
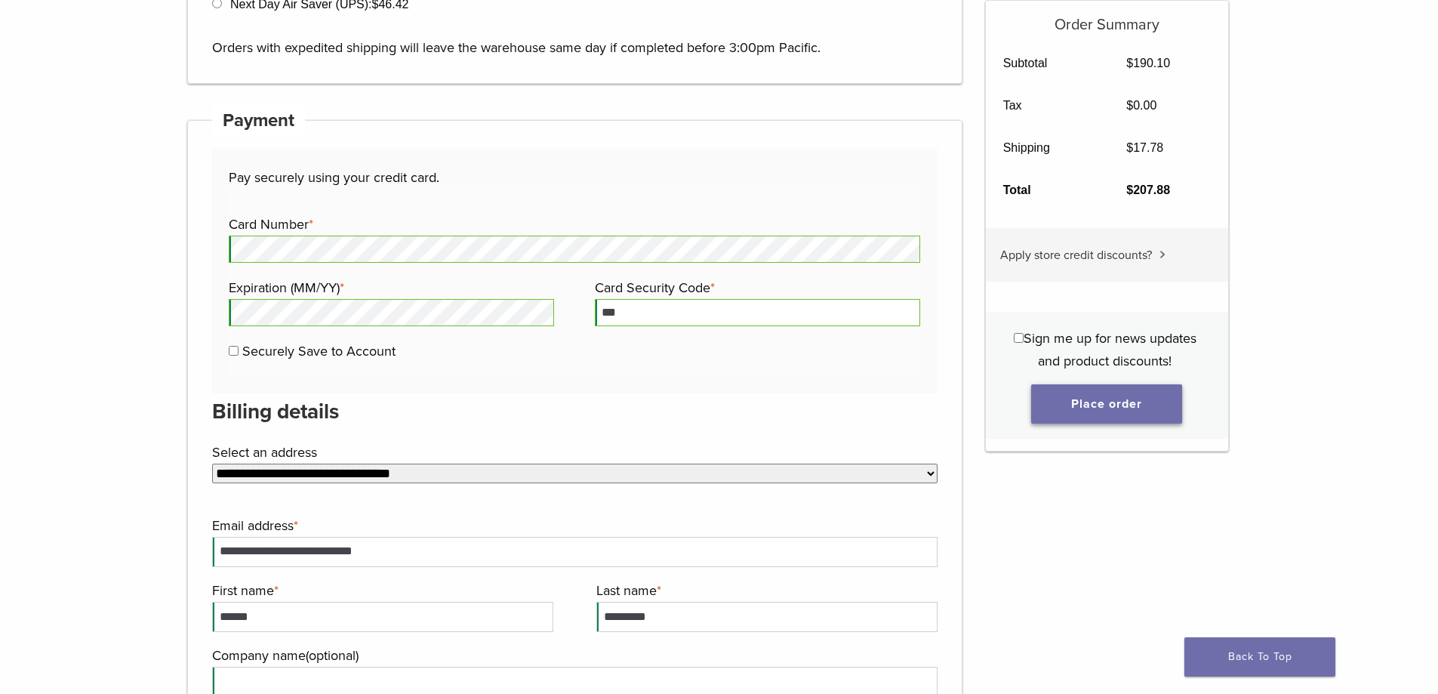
click at [1082, 392] on button "Place order" at bounding box center [1106, 403] width 151 height 39
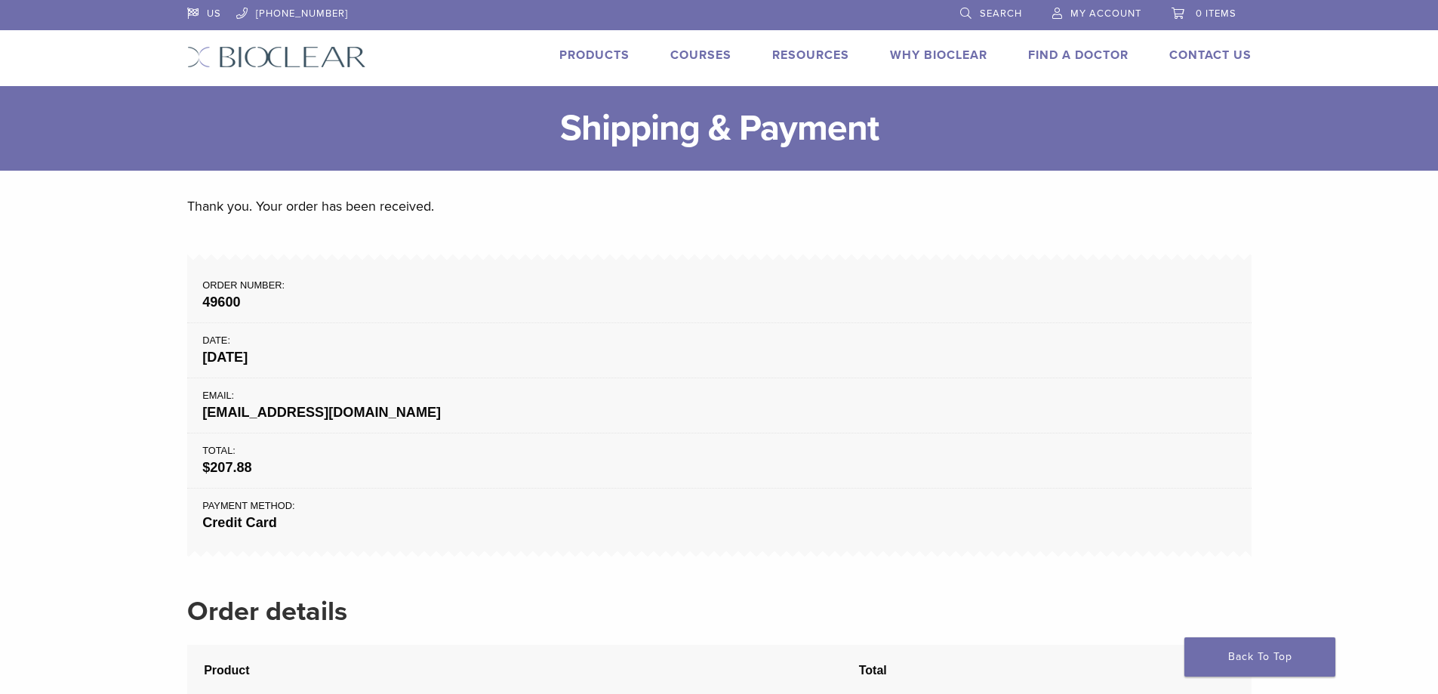
click at [1106, 11] on span "My Account" at bounding box center [1105, 14] width 71 height 12
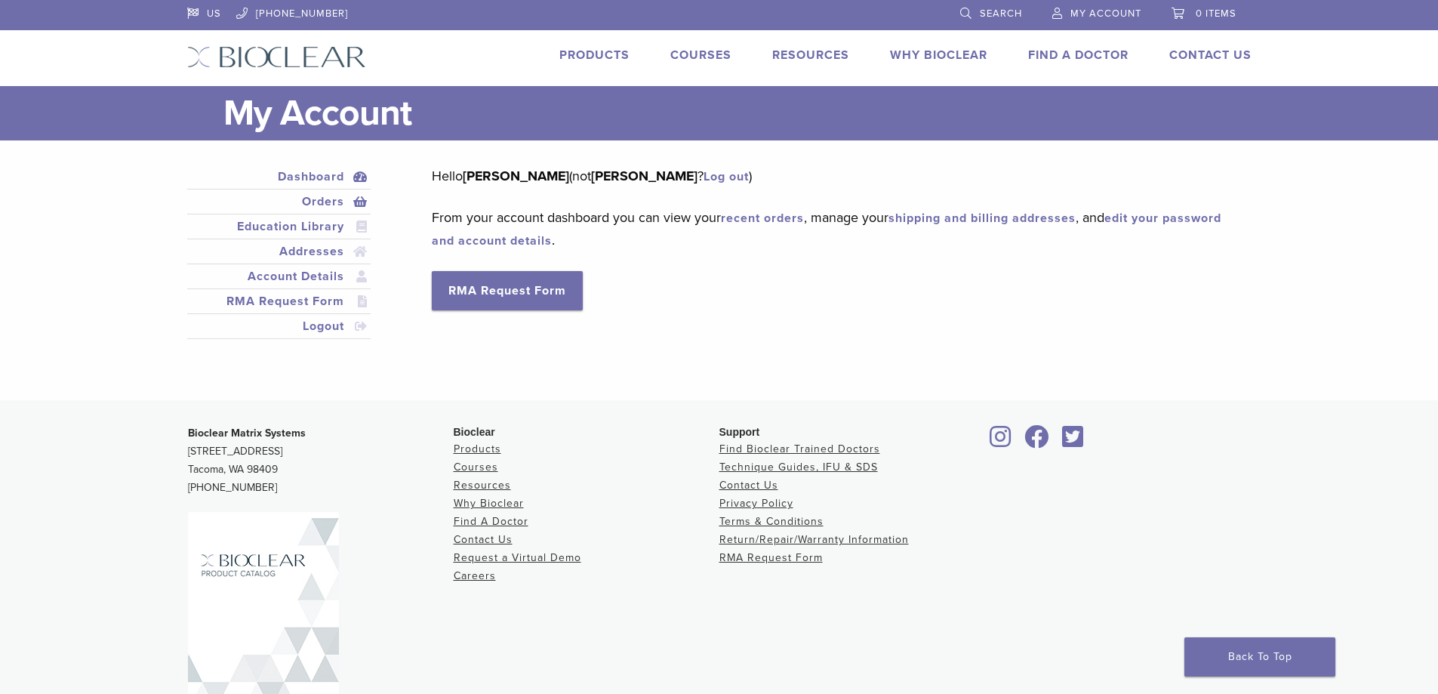
click at [344, 207] on link "Orders" at bounding box center [279, 201] width 178 height 18
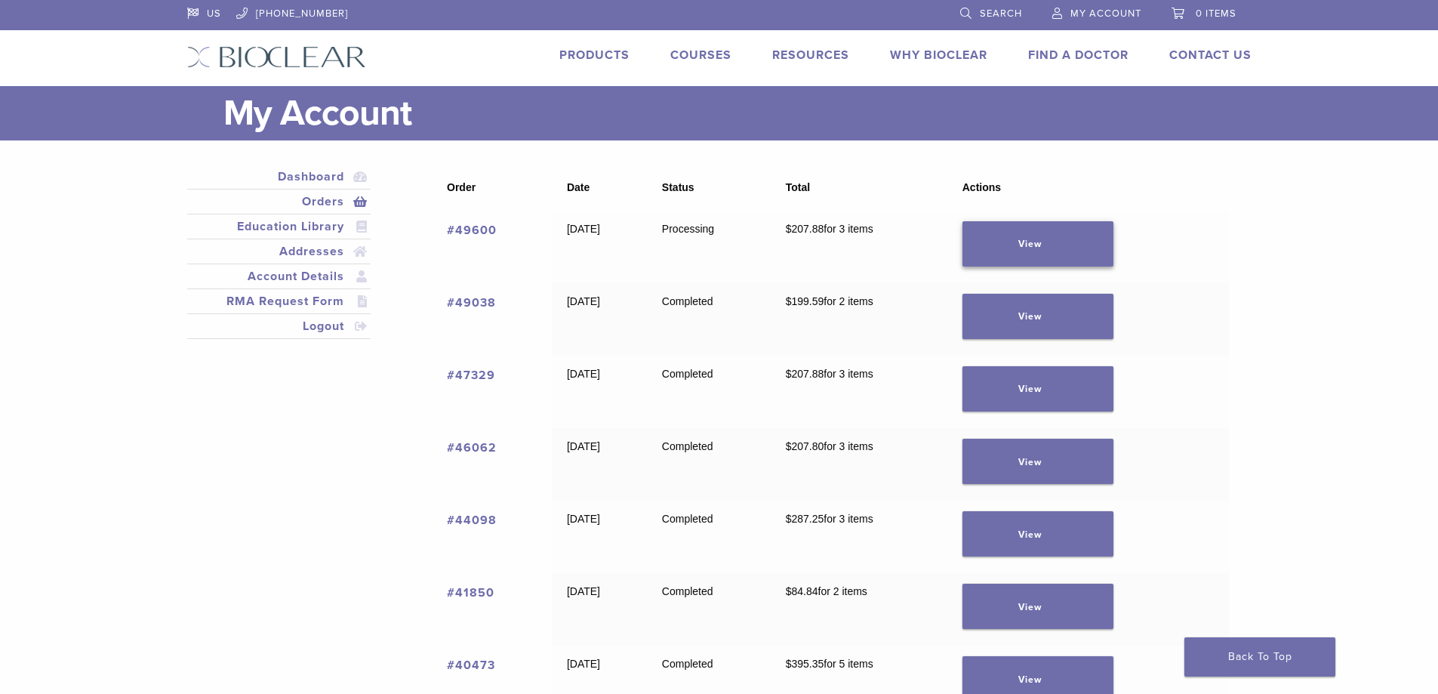
click at [1063, 242] on link "View" at bounding box center [1037, 243] width 151 height 45
click at [461, 231] on link "#49600" at bounding box center [472, 230] width 50 height 15
